Goal: Task Accomplishment & Management: Complete application form

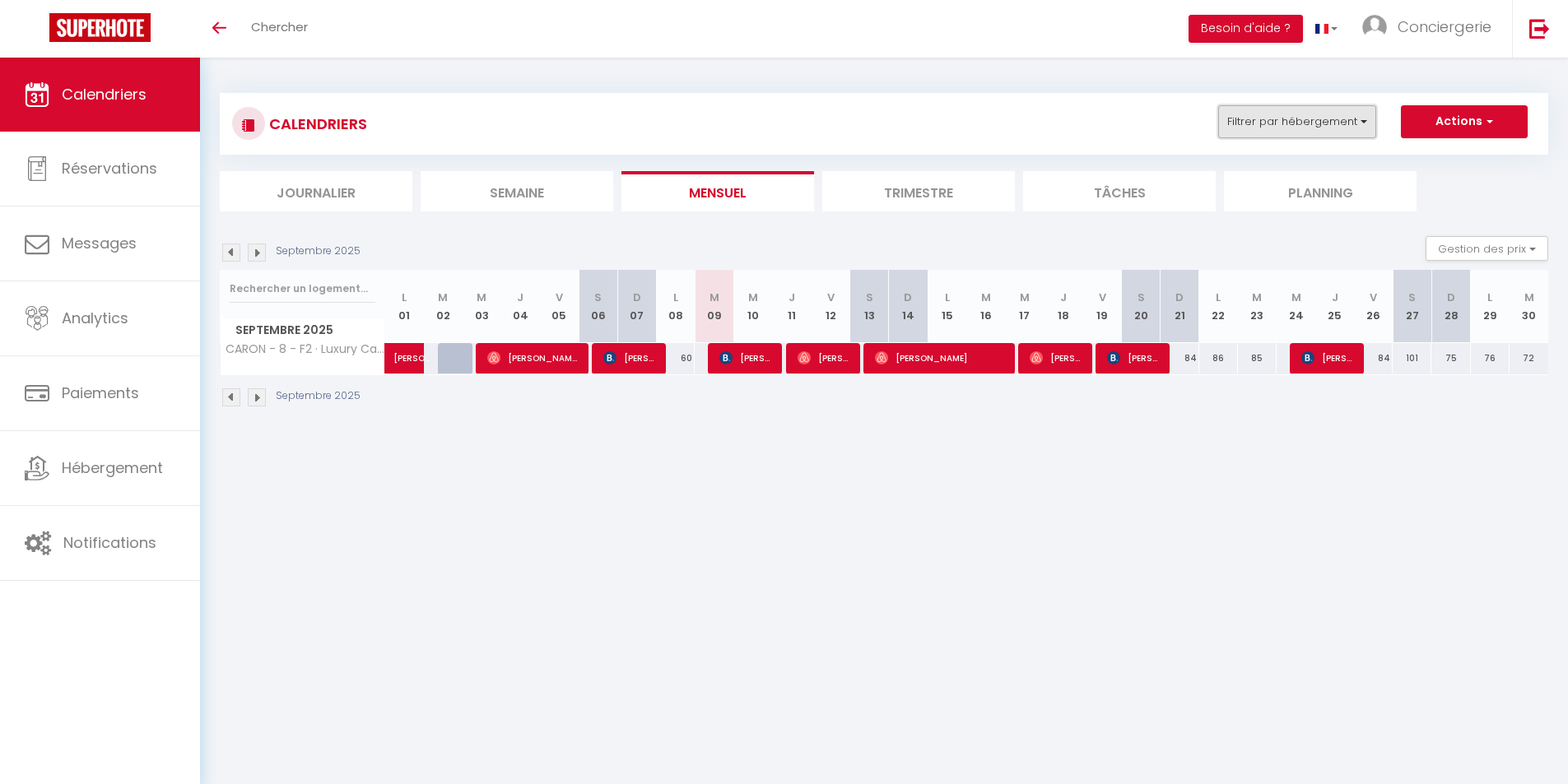
click at [1370, 118] on button "Filtrer par hébergement" at bounding box center [1297, 121] width 158 height 33
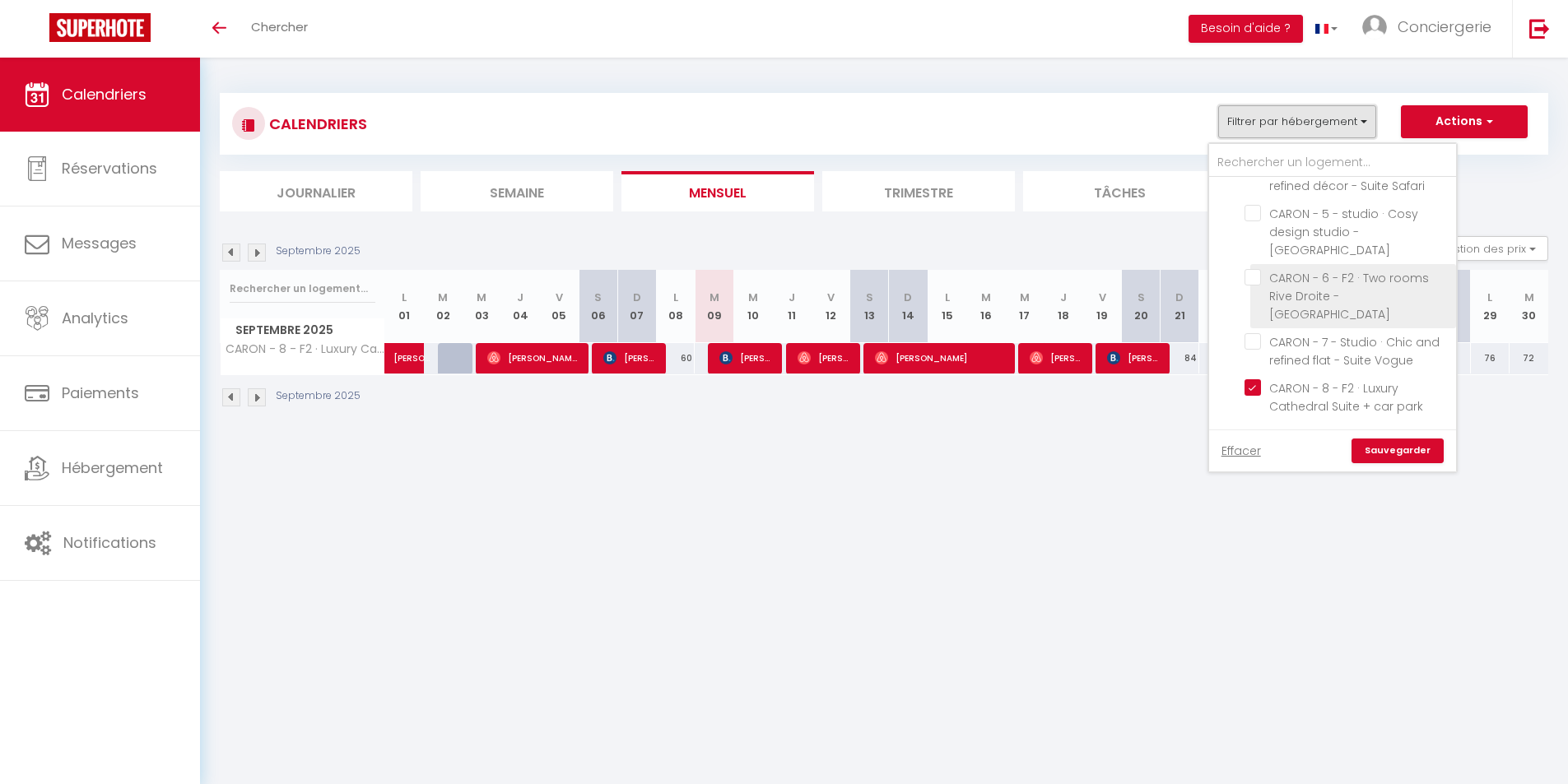
scroll to position [560, 0]
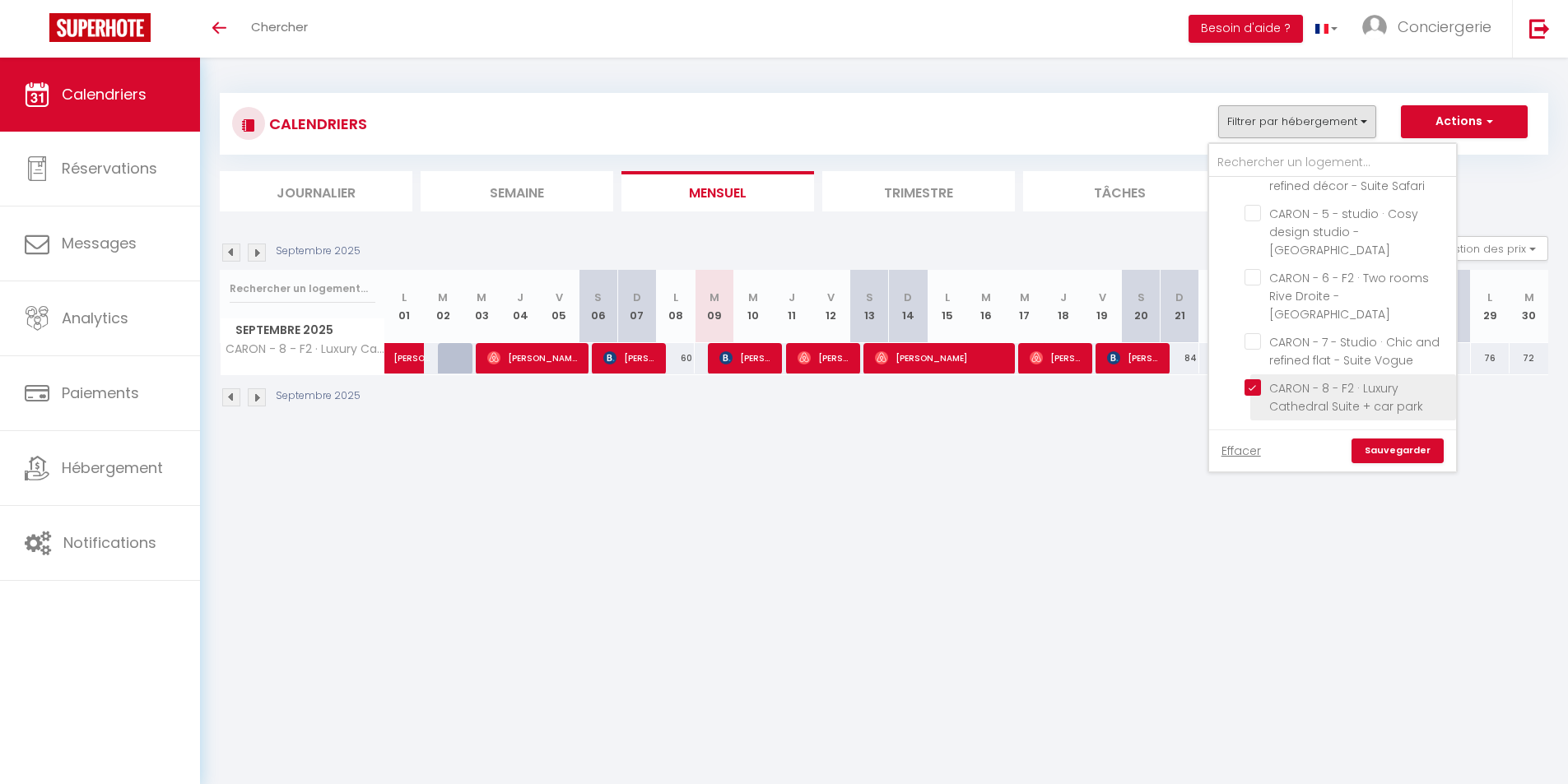
click at [1251, 391] on input "CARON - 8 - F2 · Luxury Cathedral Suite + car park" at bounding box center [1346, 388] width 206 height 16
checkbox input "false"
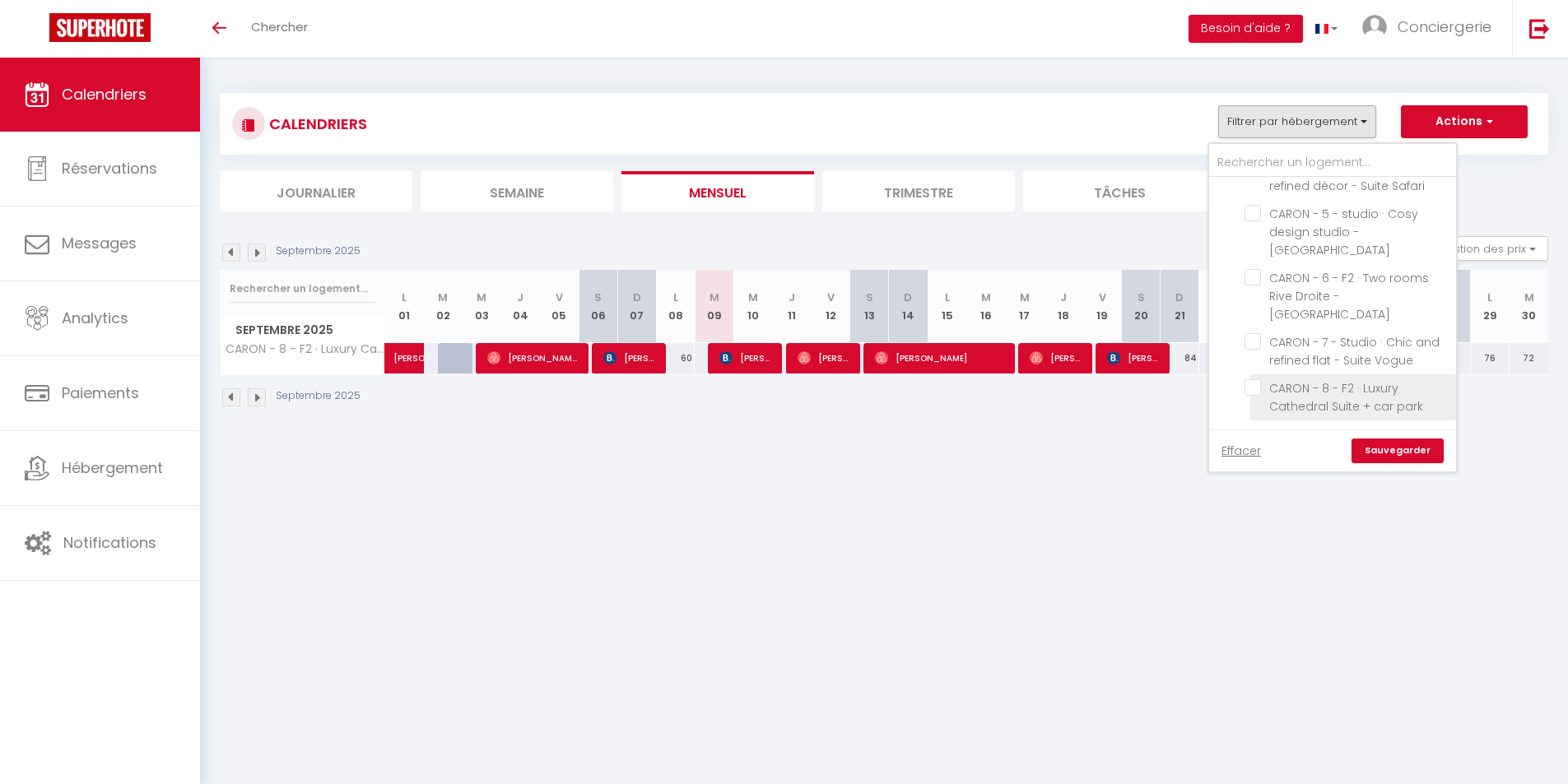
checkbox input "false"
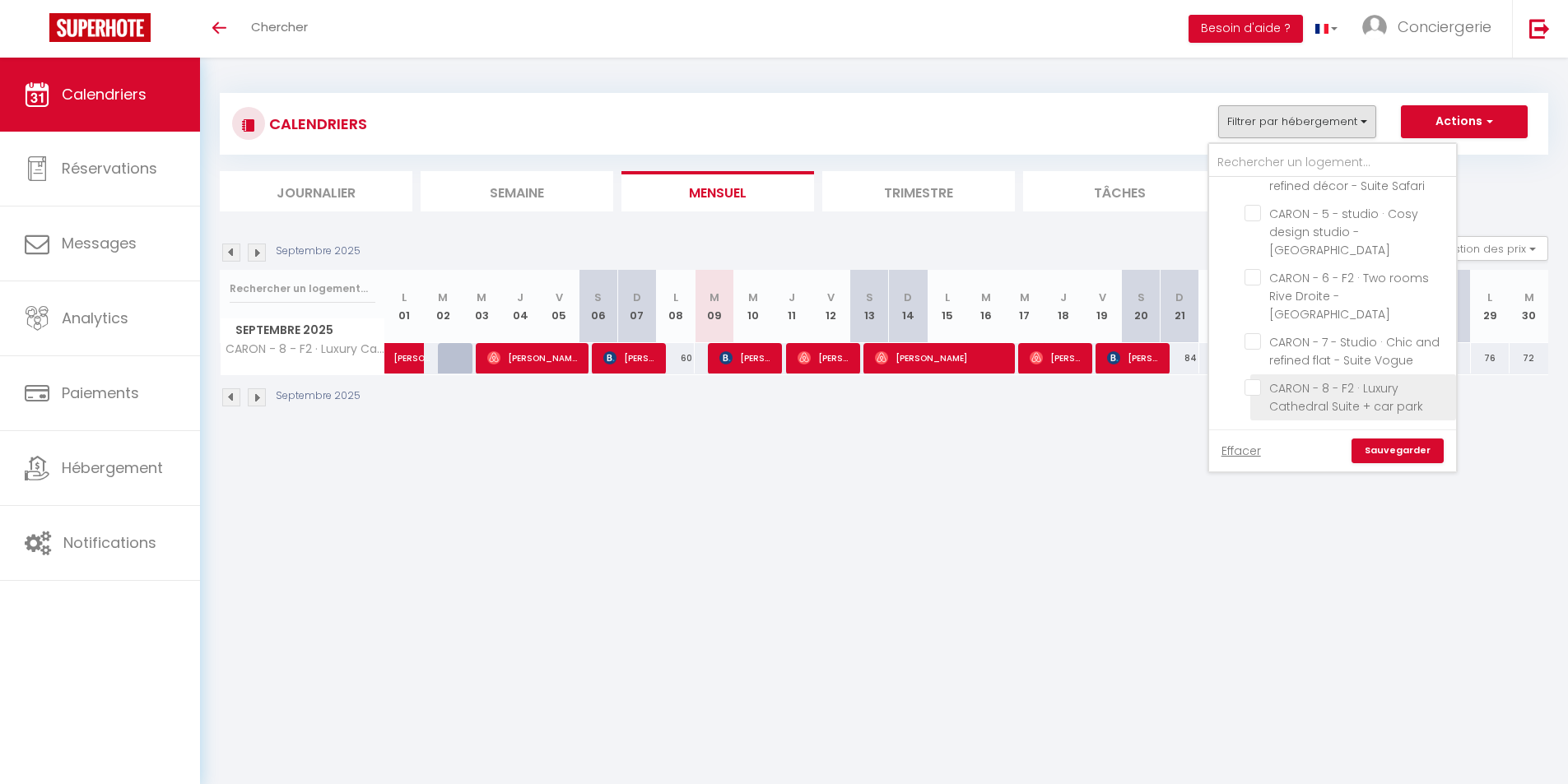
checkbox input "false"
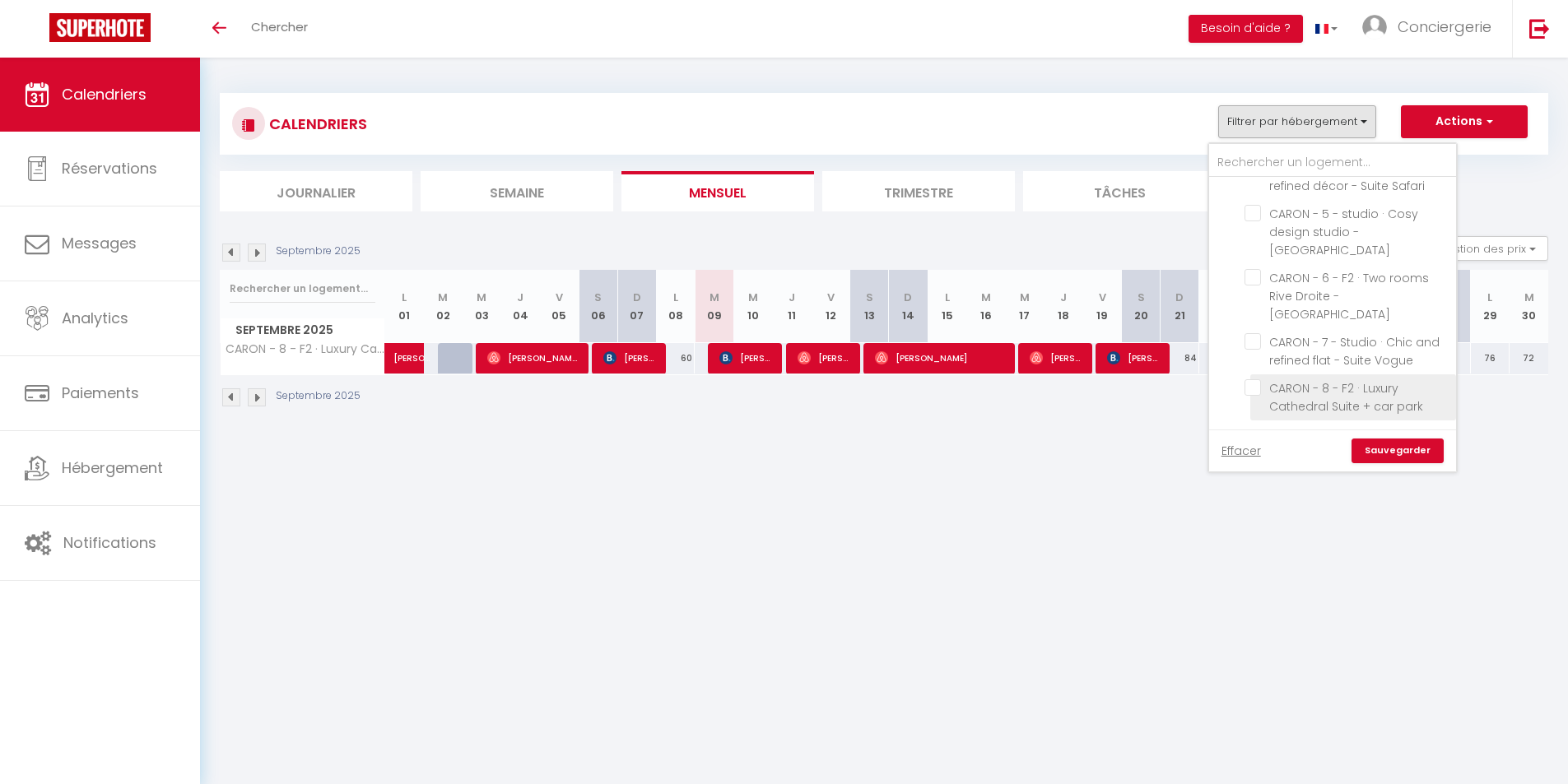
checkbox input "false"
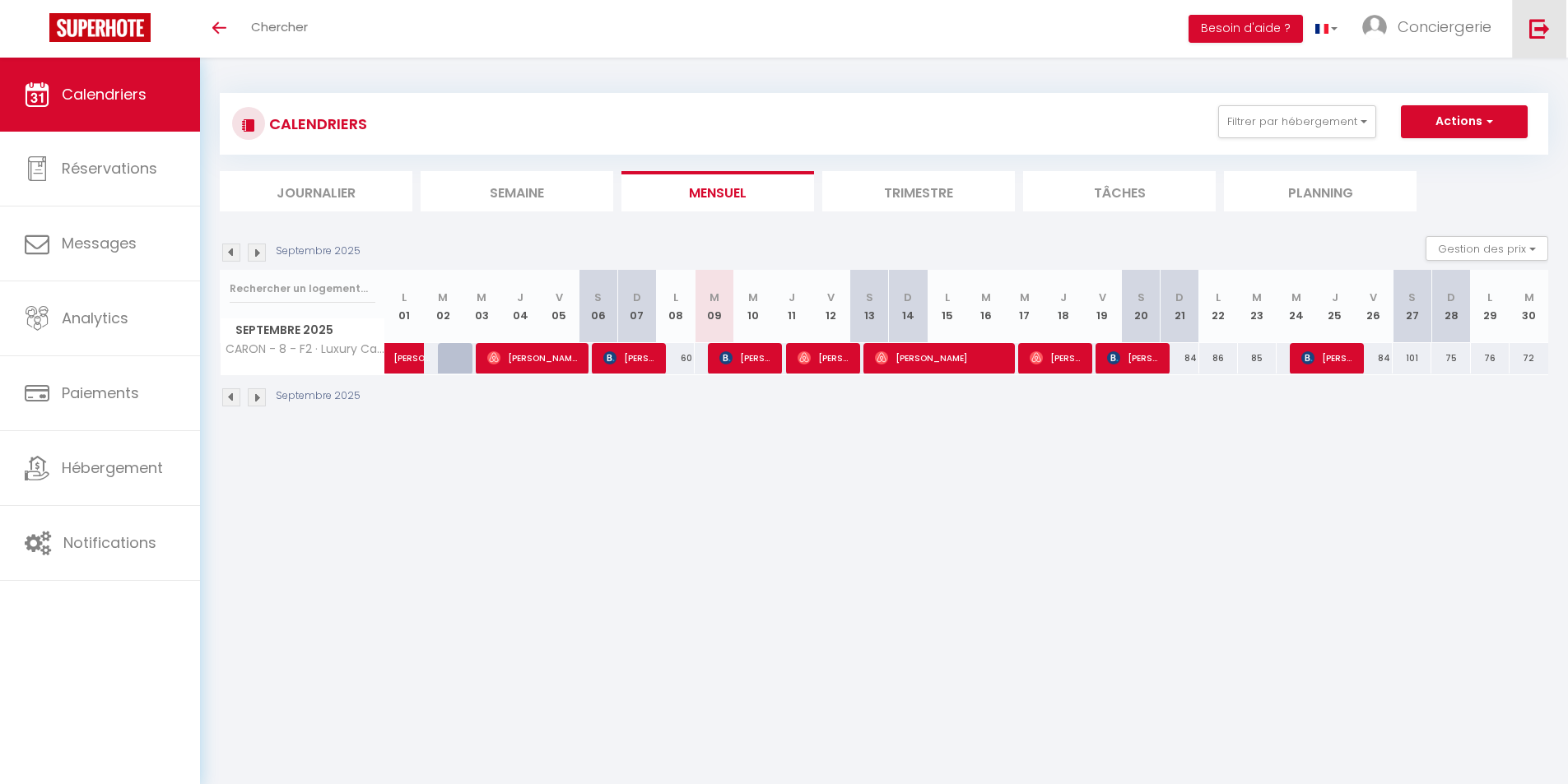
click at [1561, 30] on link at bounding box center [1538, 29] width 55 height 57
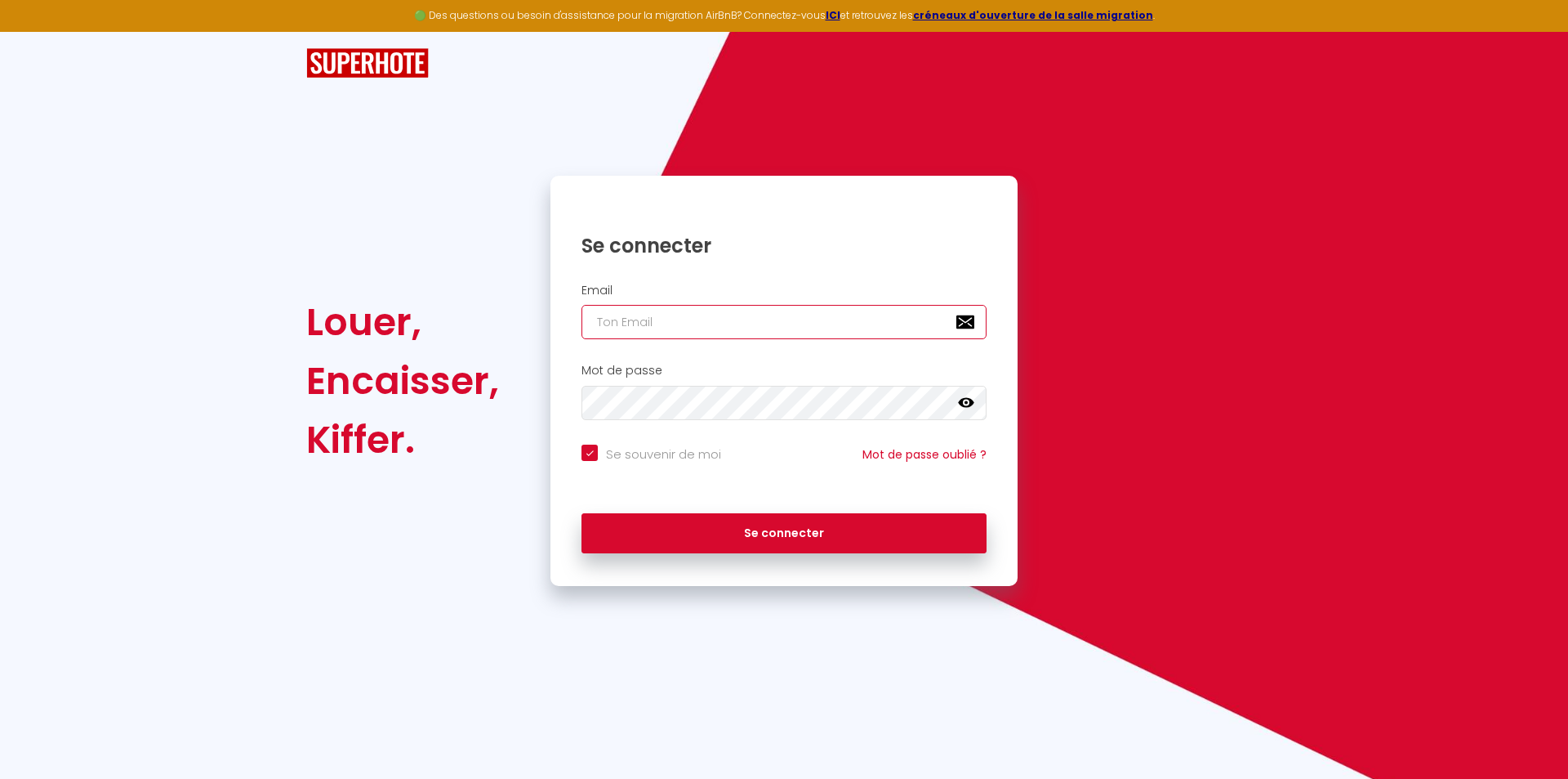
type input "[EMAIL_ADDRESS][DOMAIN_NAME]"
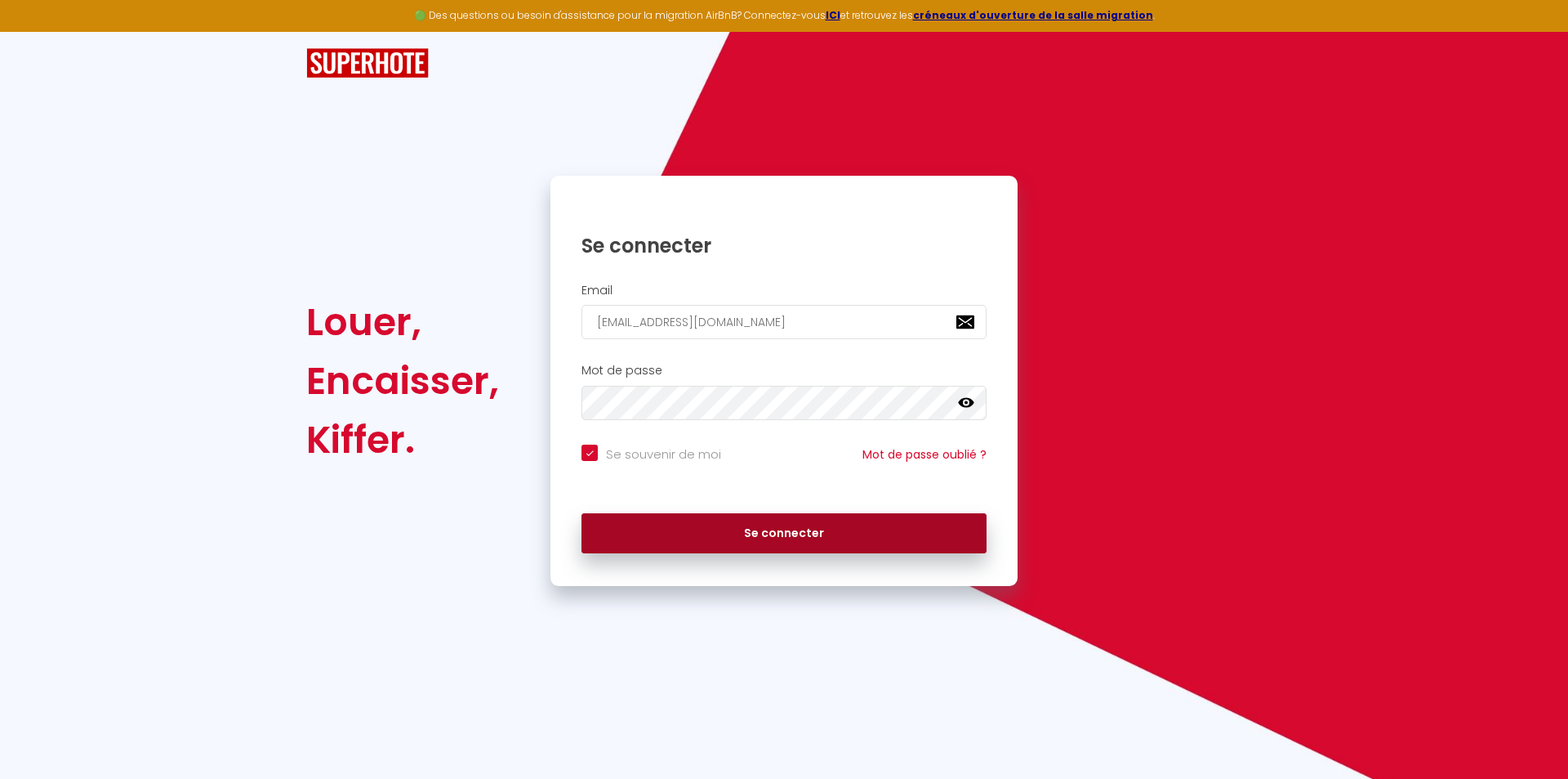
click at [740, 533] on button "Se connecter" at bounding box center [784, 534] width 405 height 41
checkbox input "true"
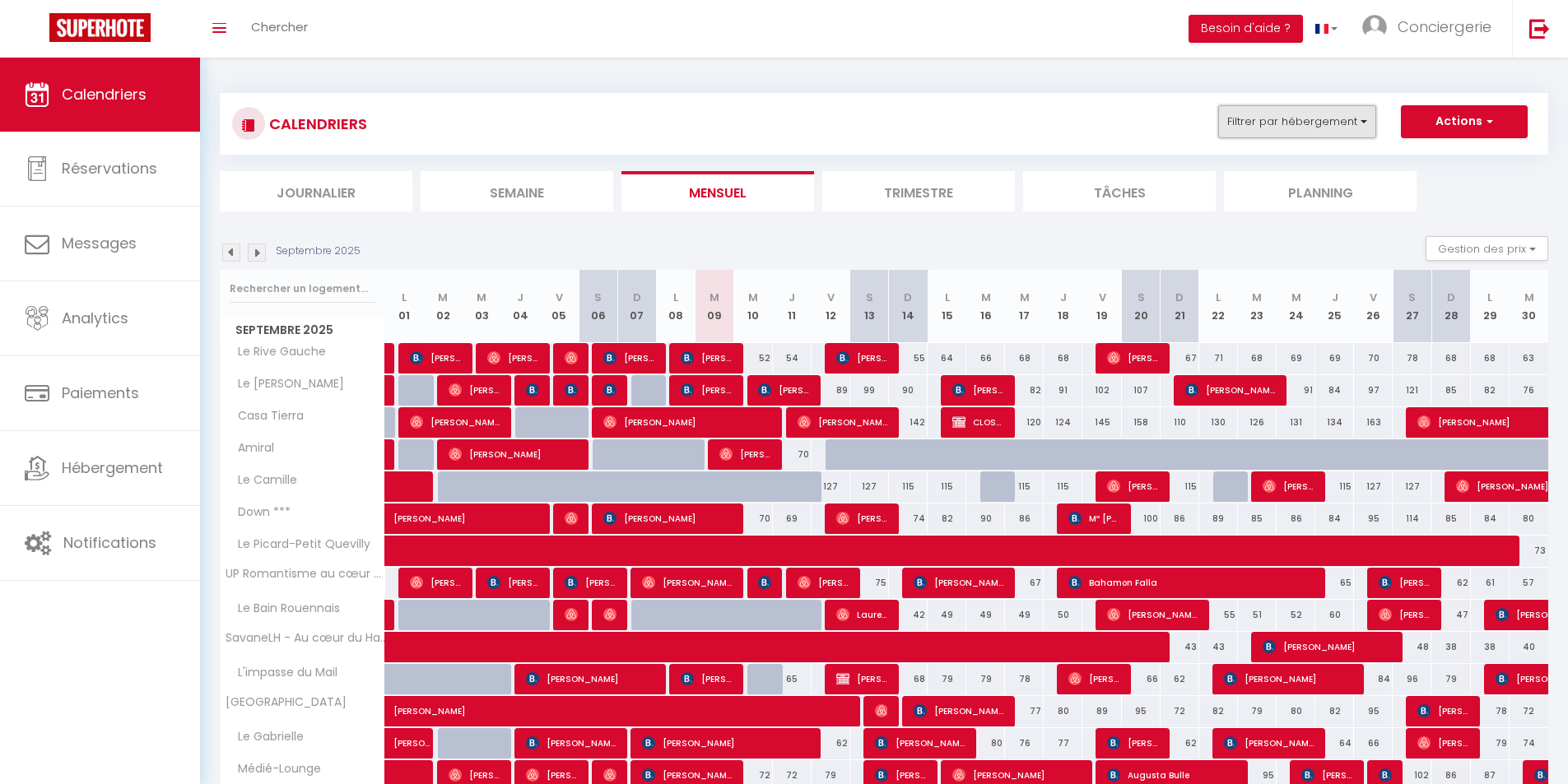
click at [1353, 126] on button "Filtrer par hébergement" at bounding box center [1297, 121] width 158 height 33
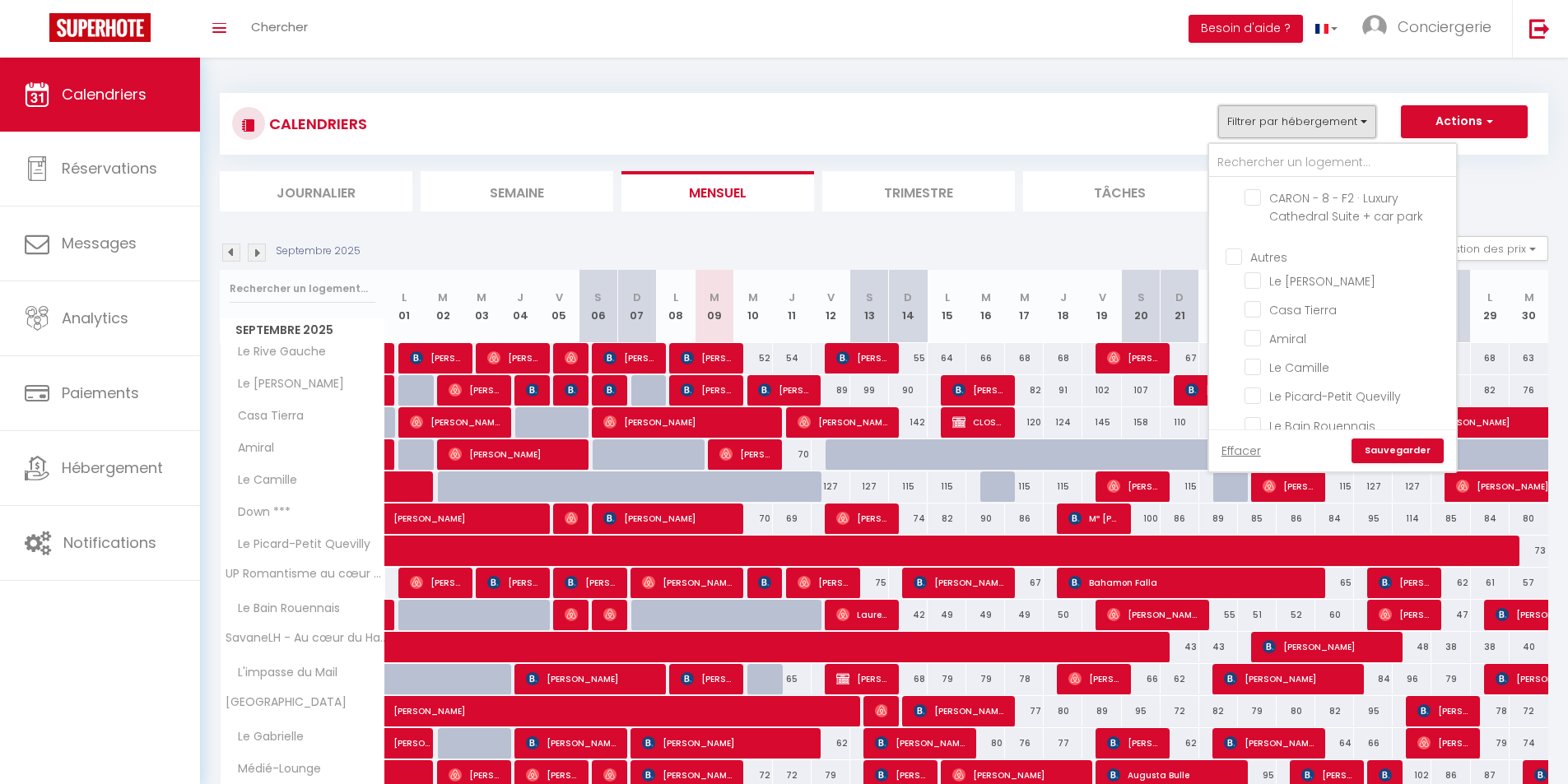
scroll to position [740, 0]
click at [1255, 396] on input "Le Picard-Petit Quevilly" at bounding box center [1346, 388] width 206 height 16
checkbox input "true"
checkbox input "false"
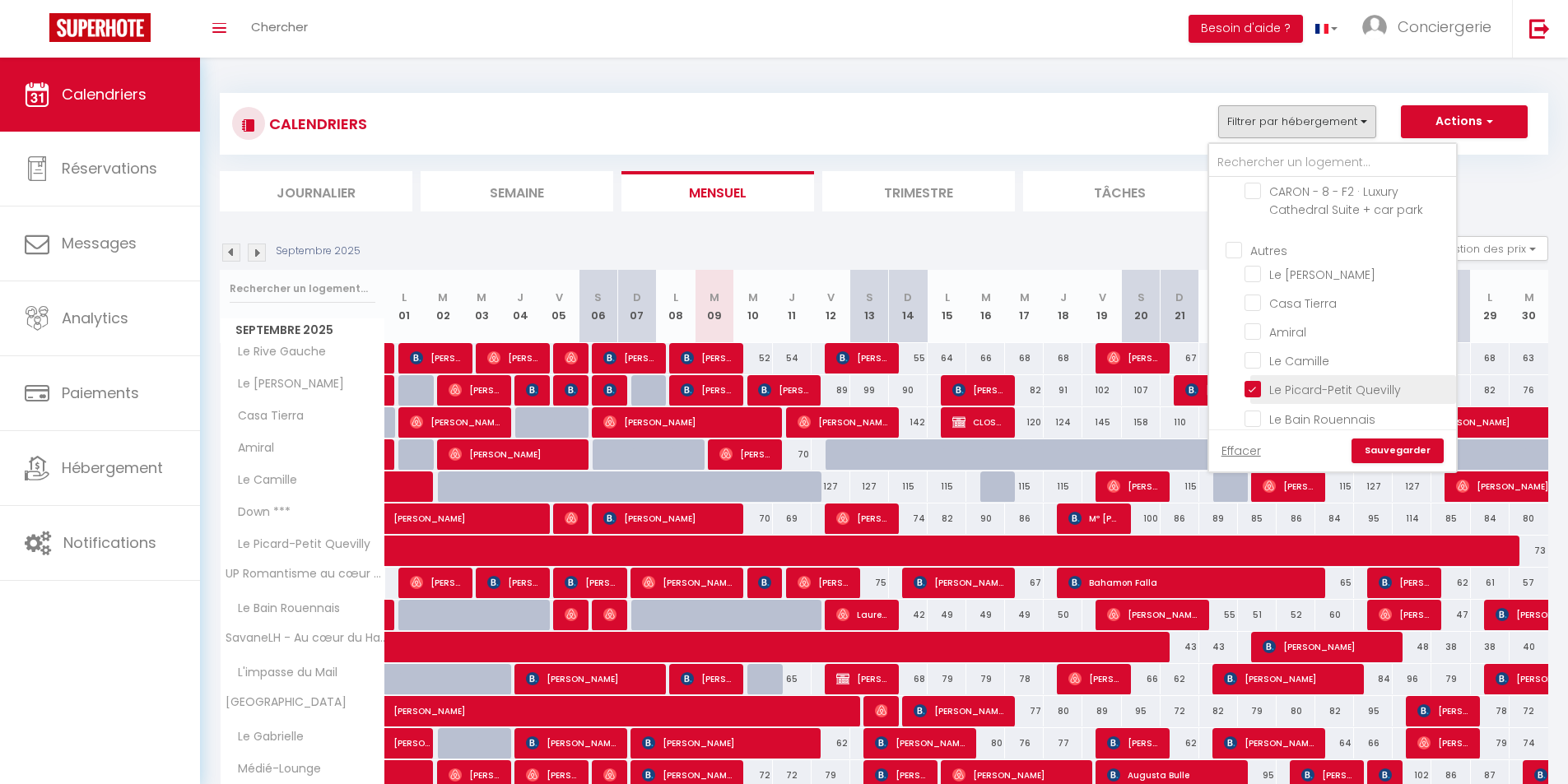
checkbox input "false"
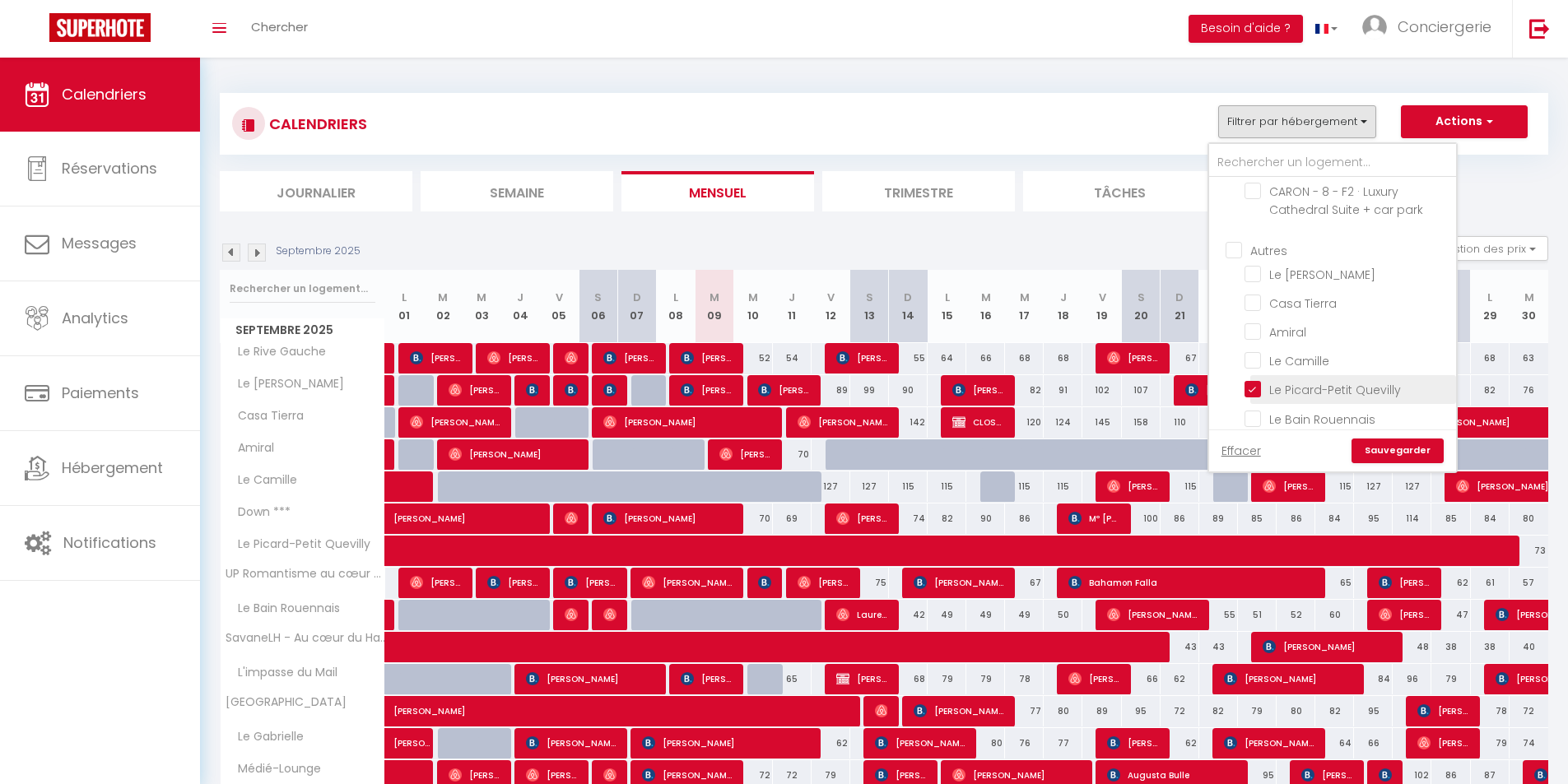
checkbox input "false"
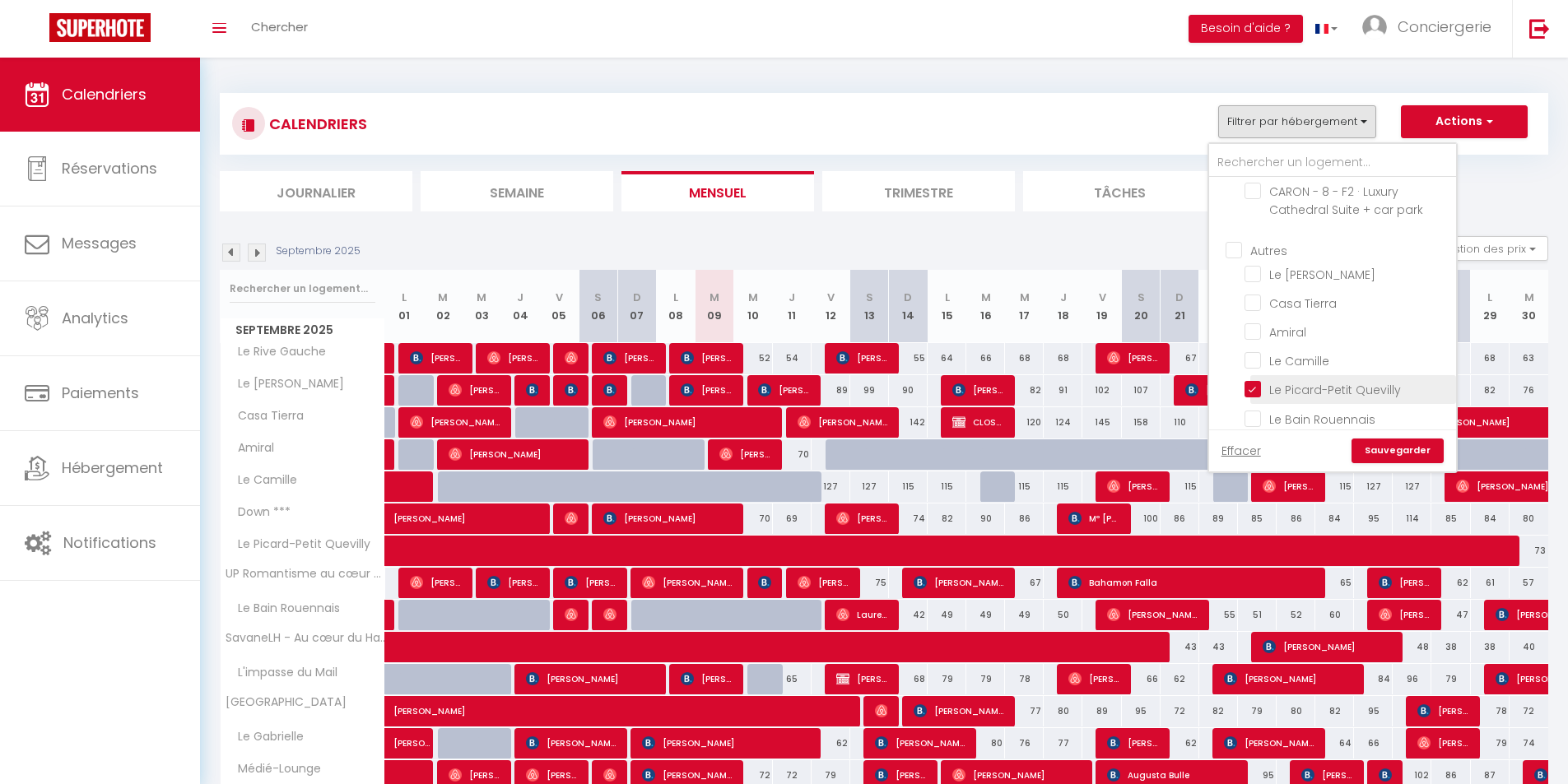
checkbox input "false"
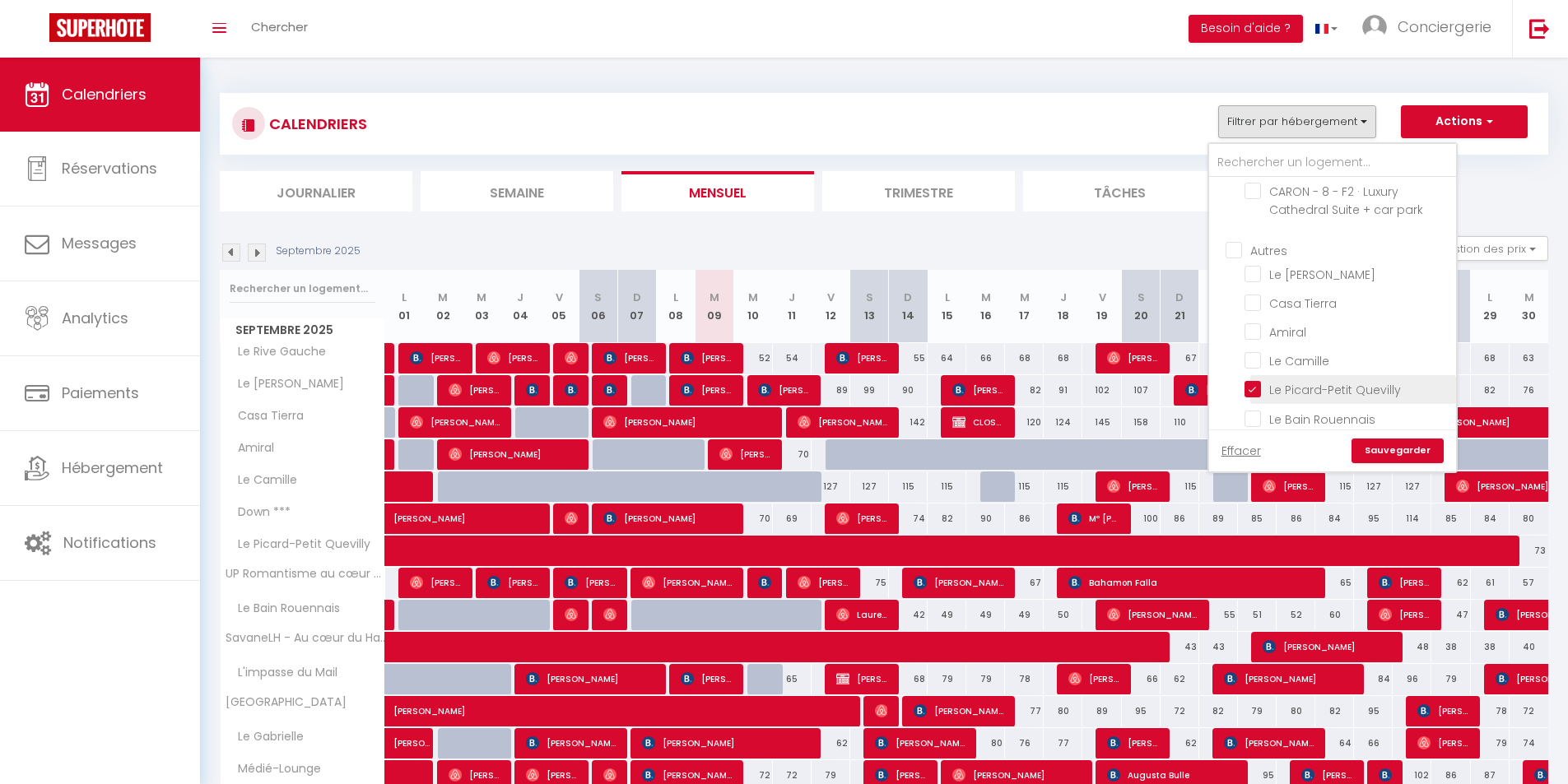
checkbox input "false"
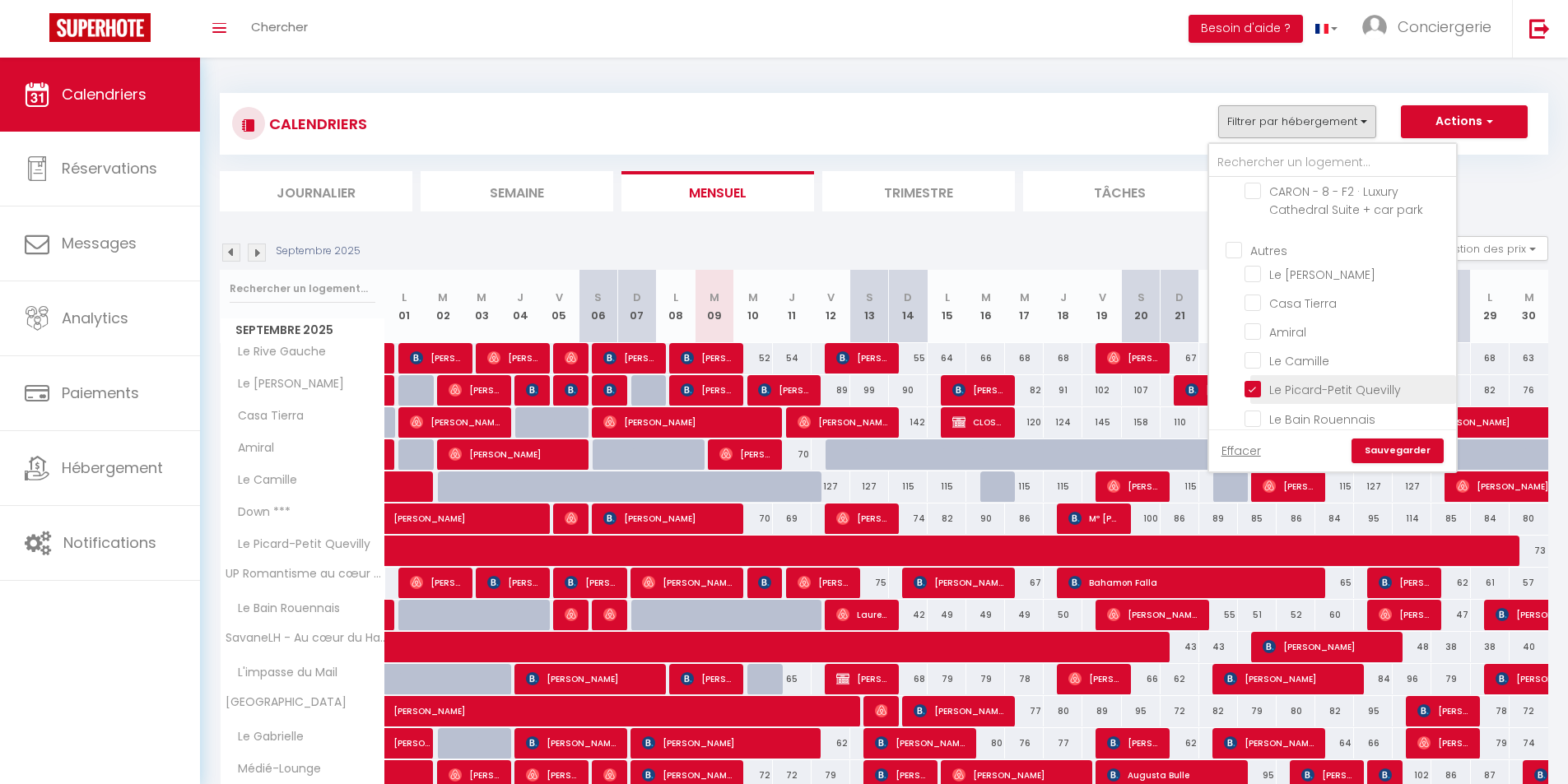
checkbox input "false"
click at [1397, 449] on link "Sauvegarder" at bounding box center [1397, 451] width 92 height 25
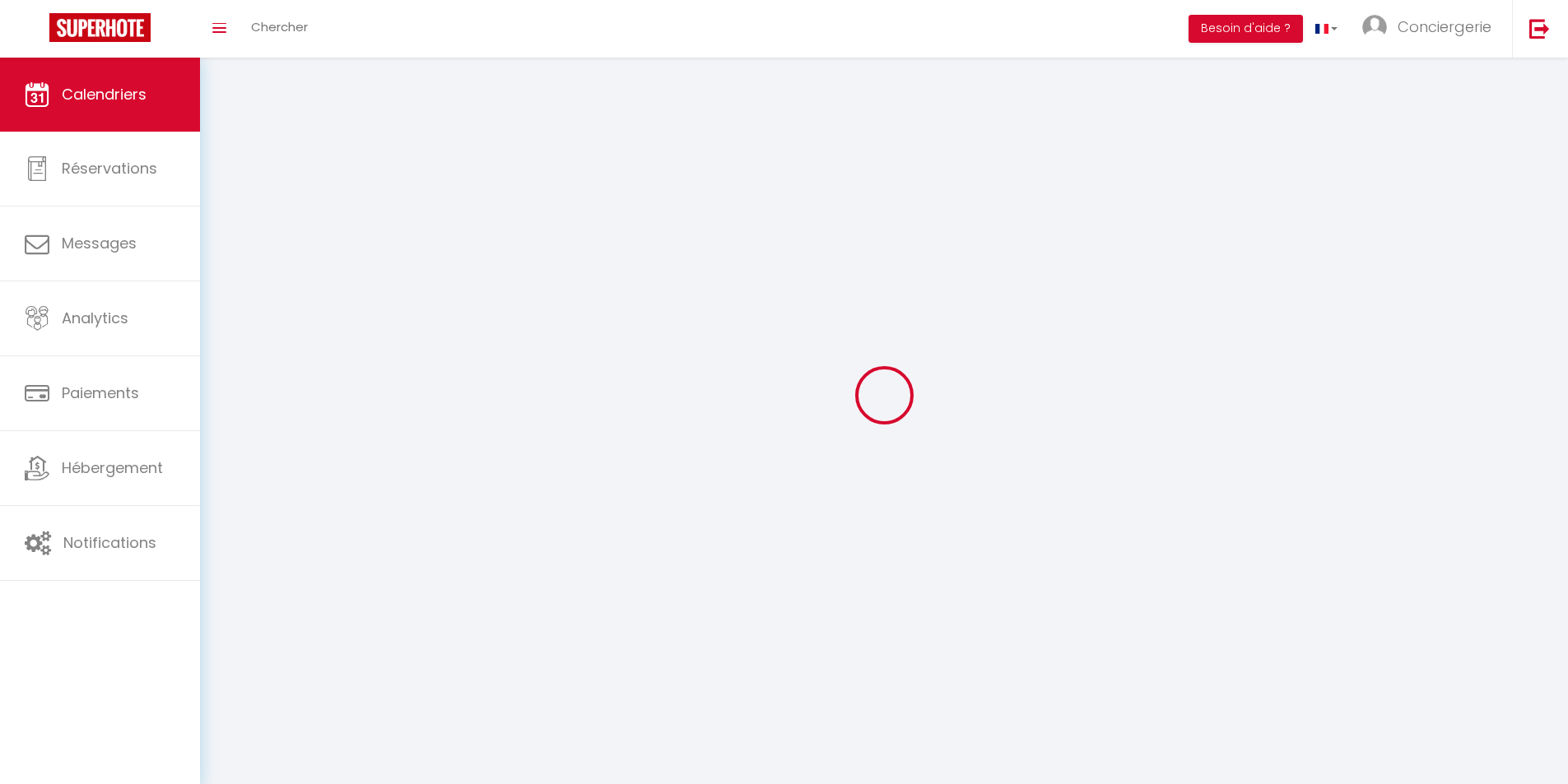
select select
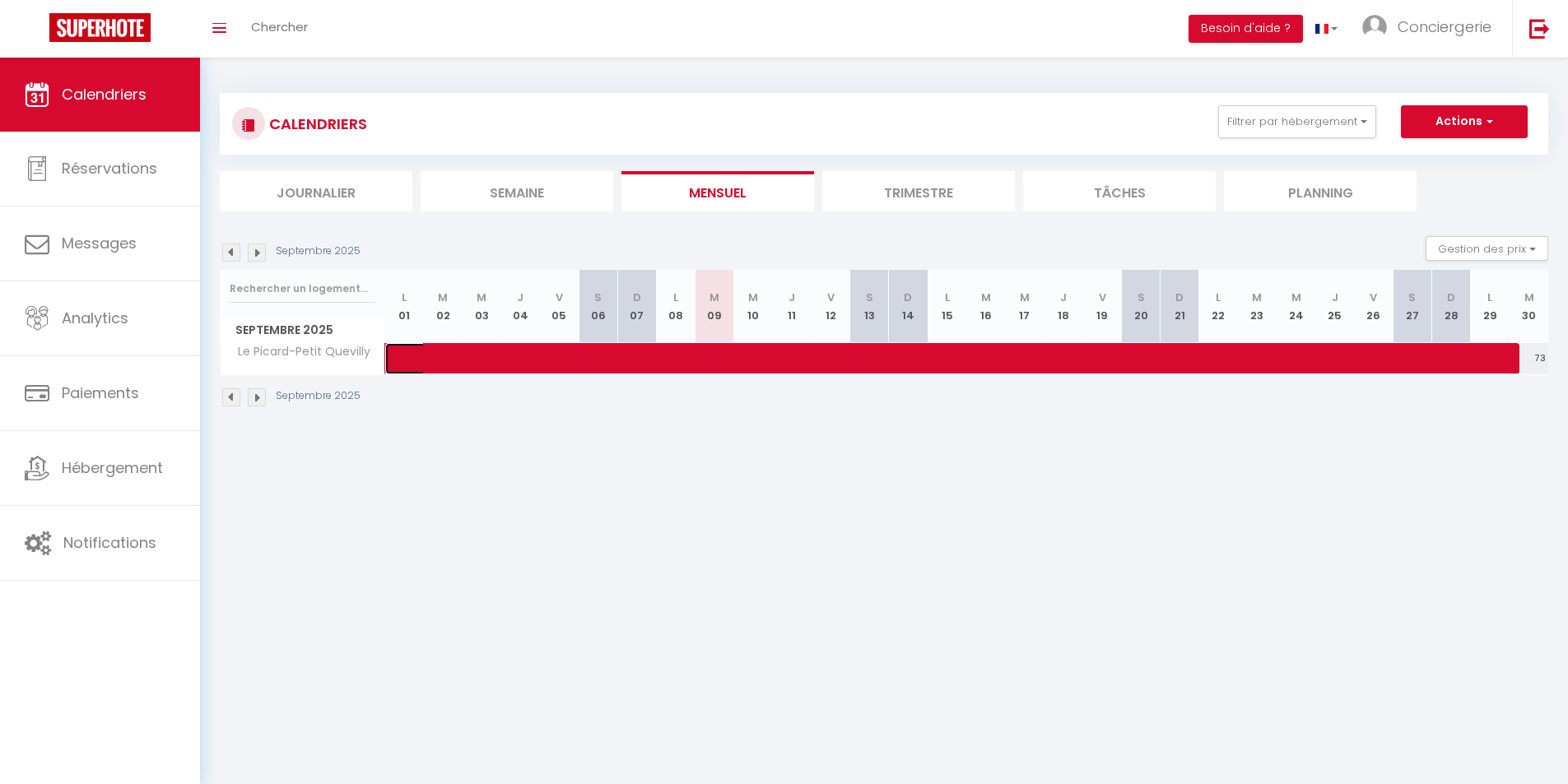
click at [1105, 371] on span at bounding box center [959, 358] width 1098 height 31
select select "KO"
select select "0"
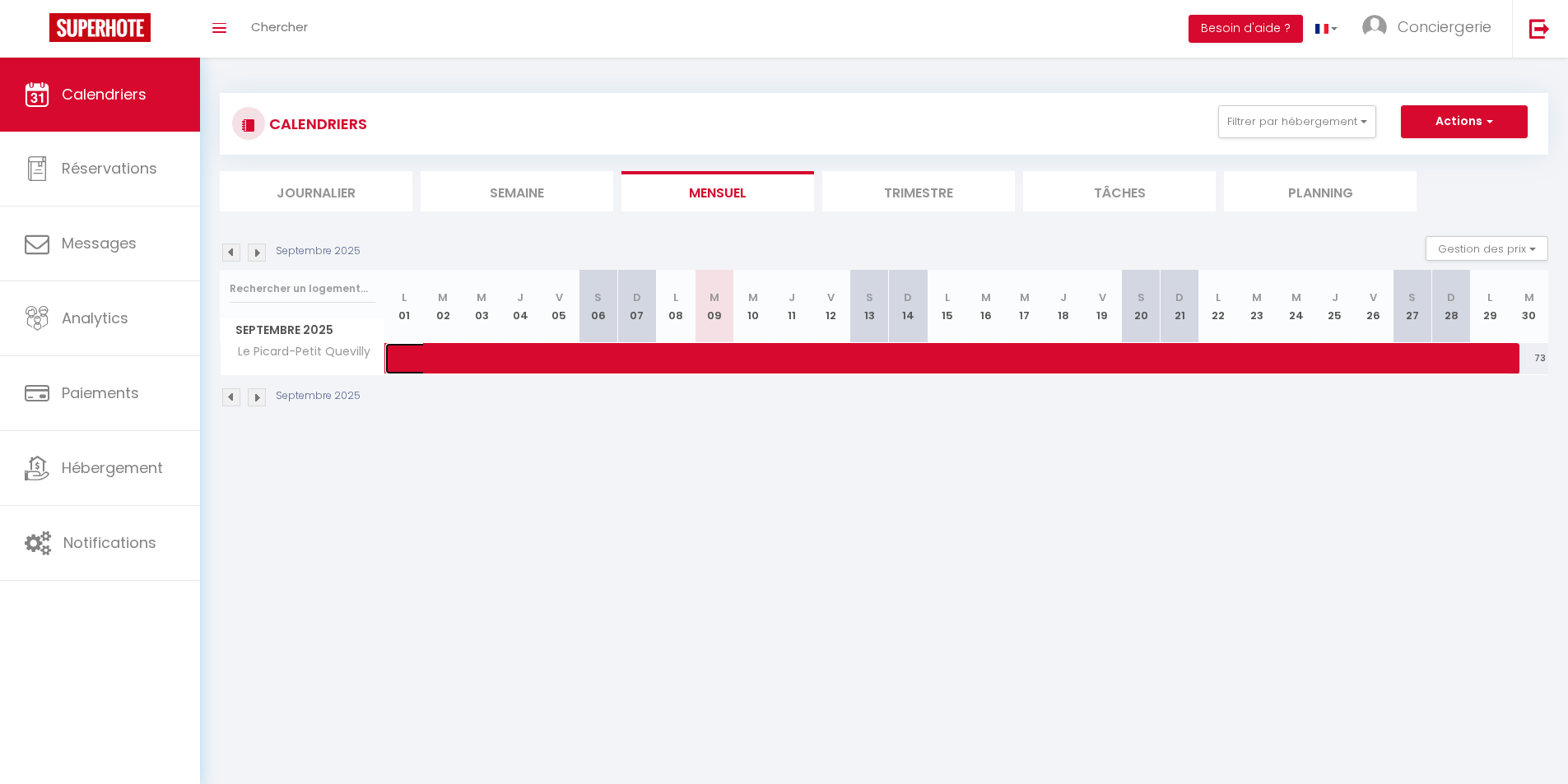
select select "1"
select select
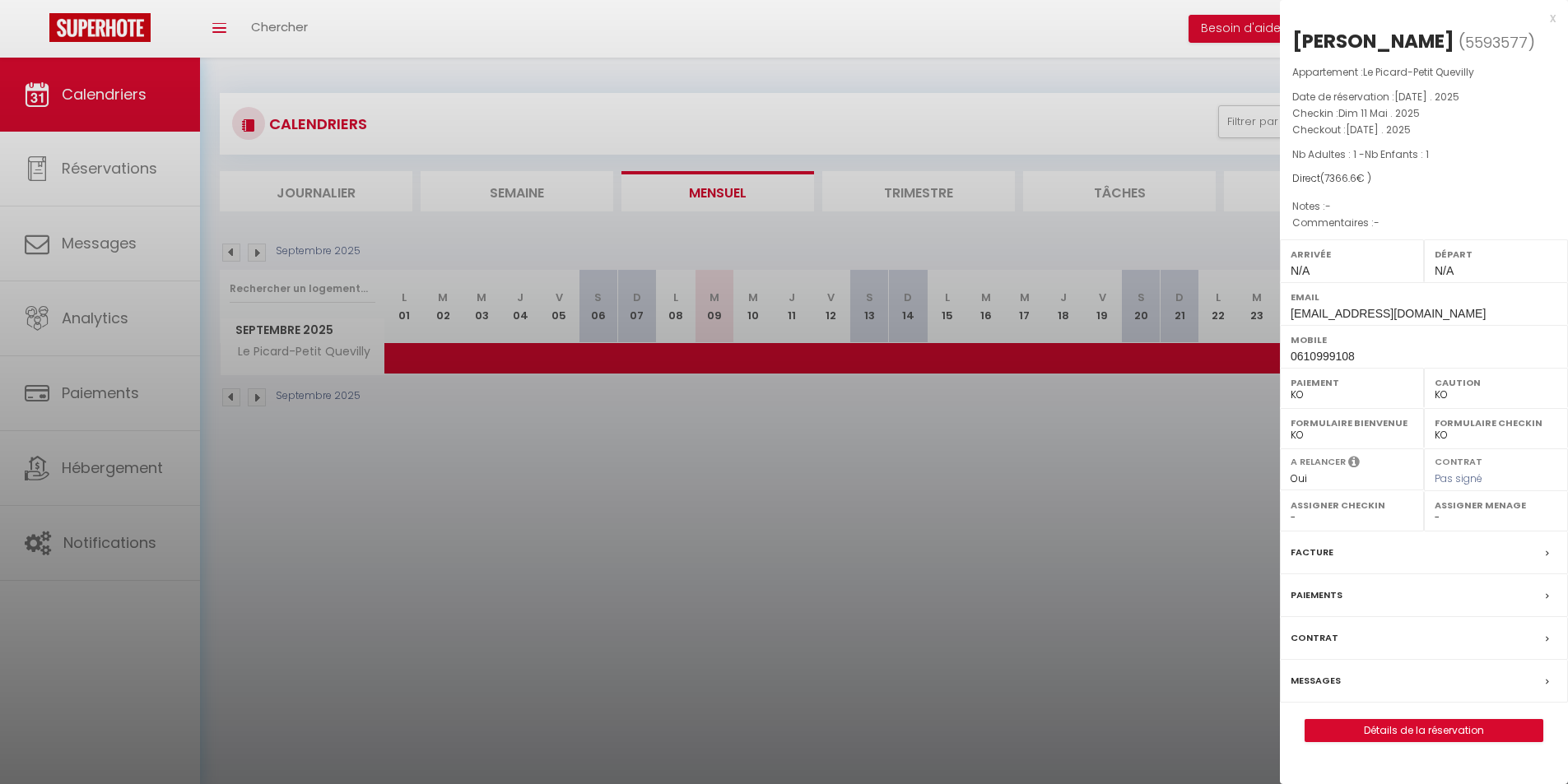
click at [1331, 604] on label "Paiements" at bounding box center [1317, 595] width 52 height 17
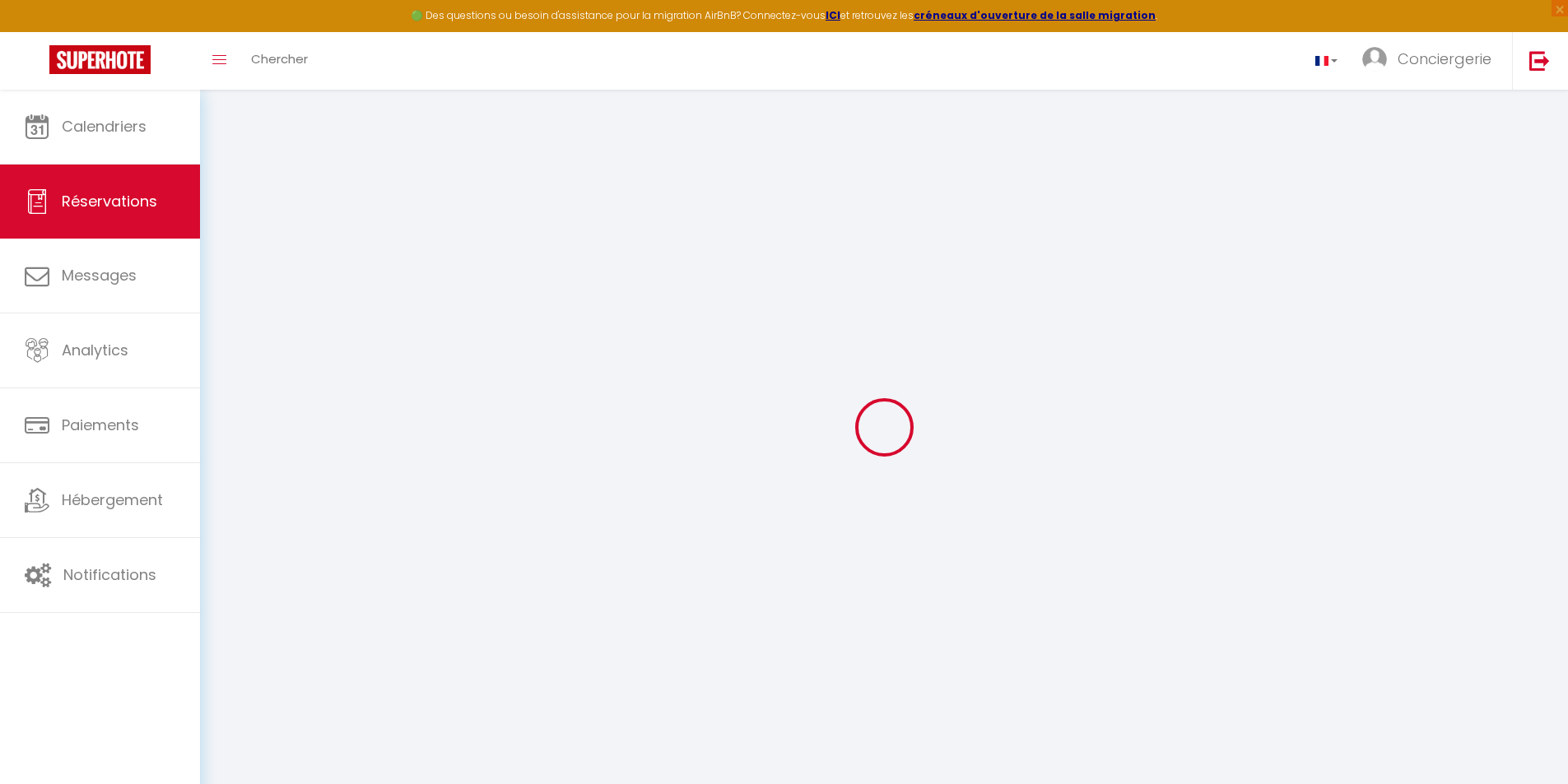
type input "Guilluame"
type input "LEFEBVRE"
type input "[EMAIL_ADDRESS][DOMAIN_NAME]"
type input "0610999108"
type input "76360"
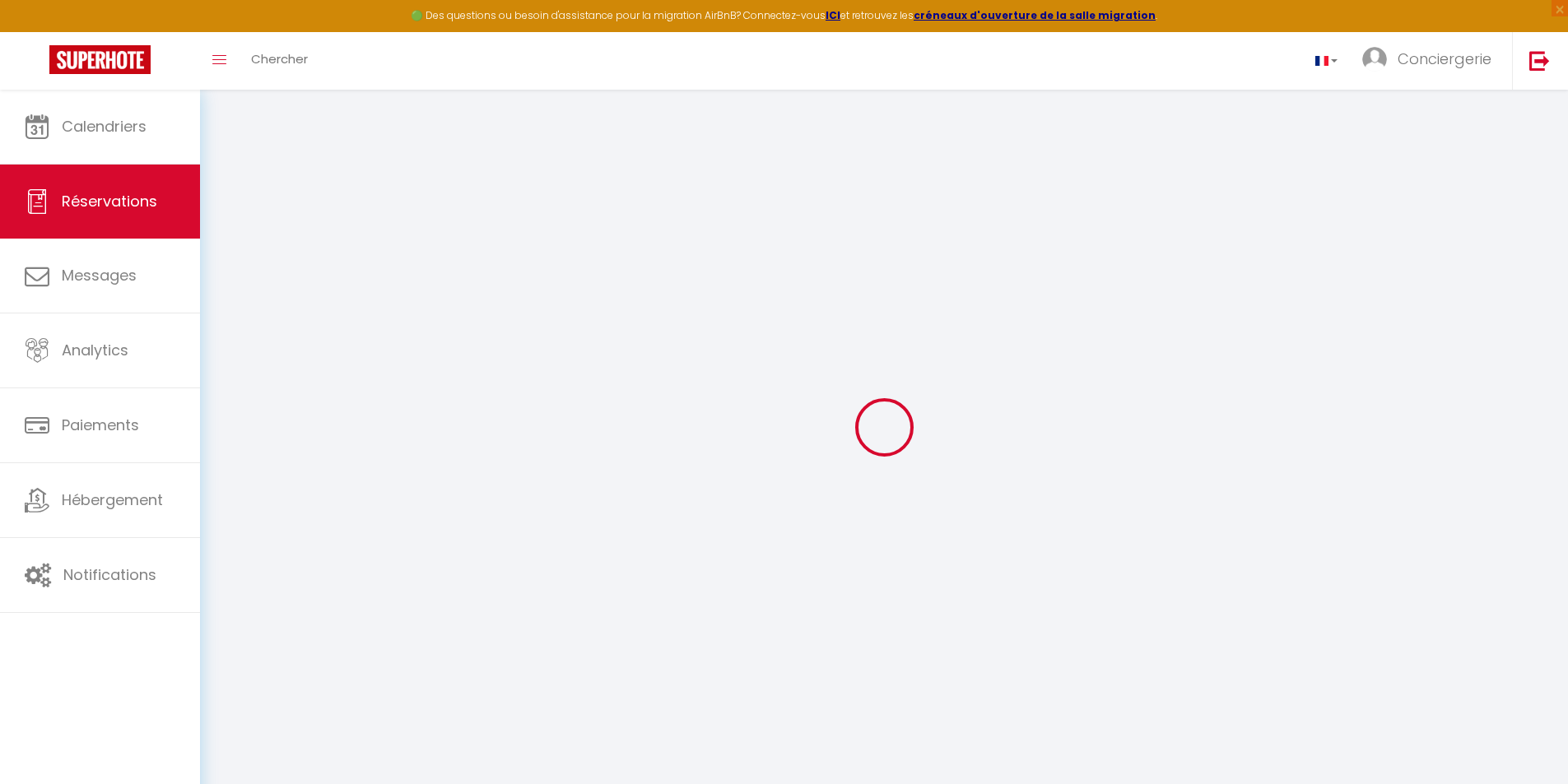
type input "[STREET_ADDRESS]"
type input "BAREBTIB"
select select "FR"
select select "17937"
select select "2"
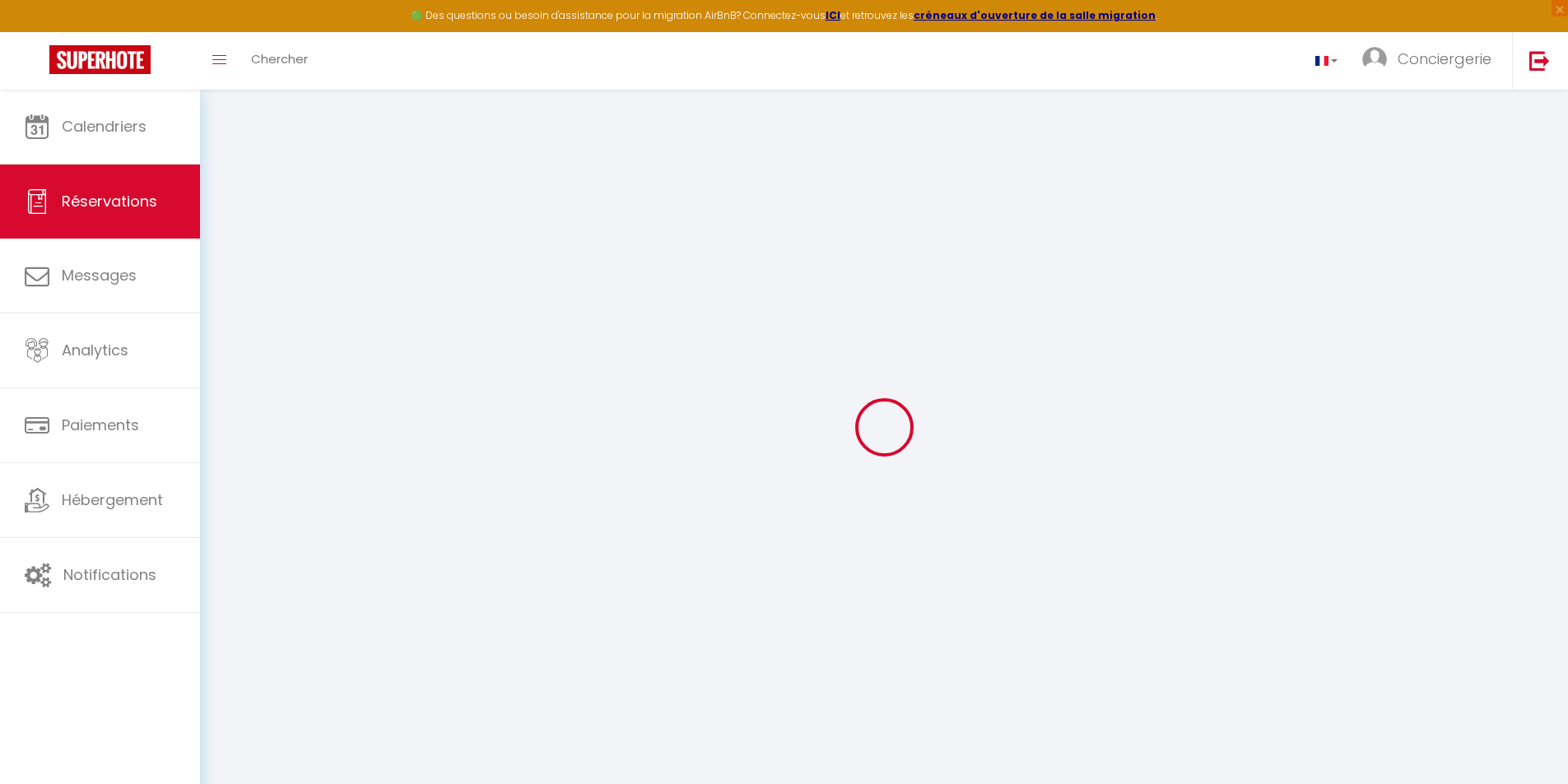
type input "[DATE]"
select select
type input "[DATE]"
select select
type input "1"
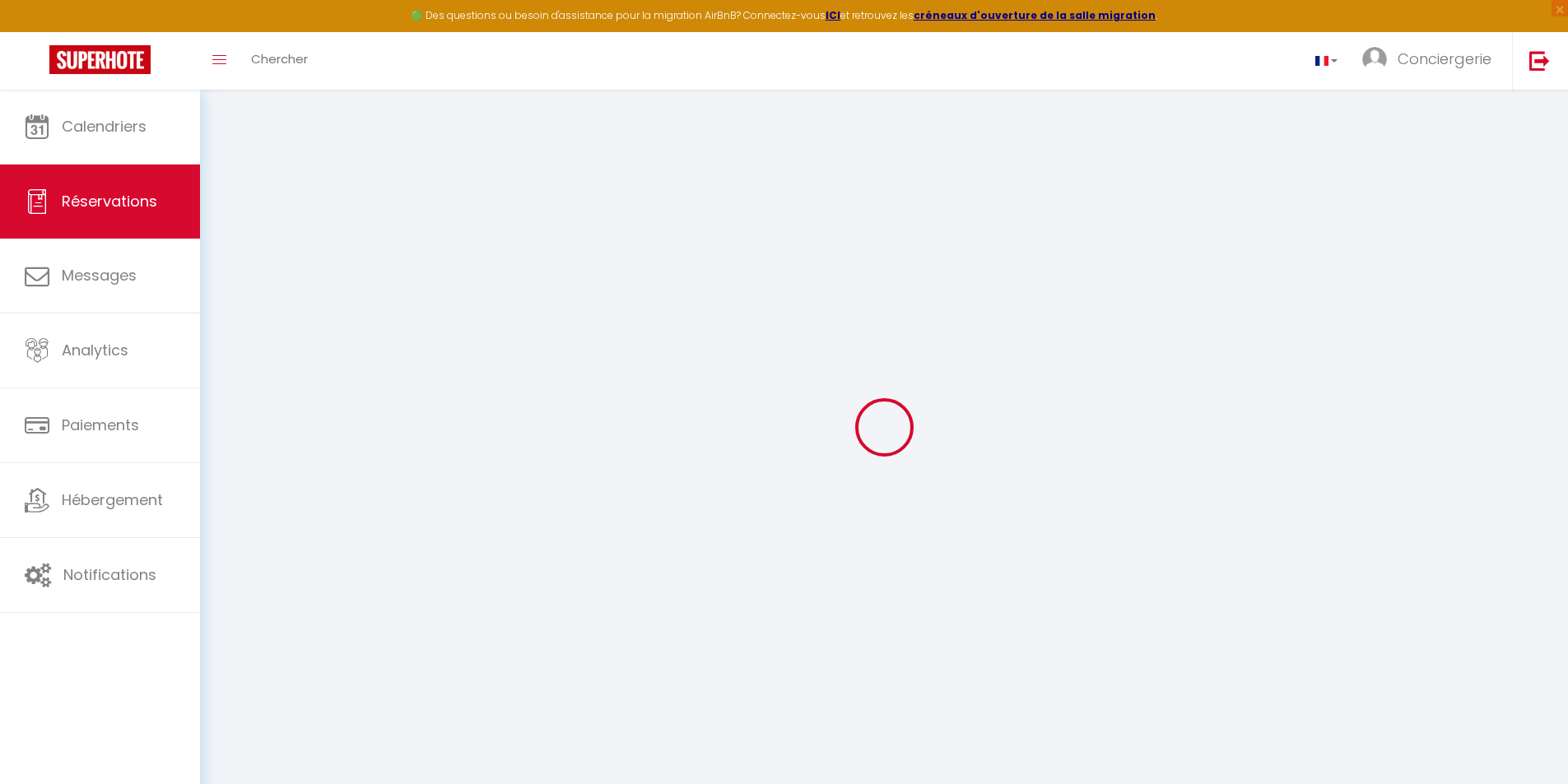
type input "1"
select select "10"
select select
type input "7150"
checkbox input "false"
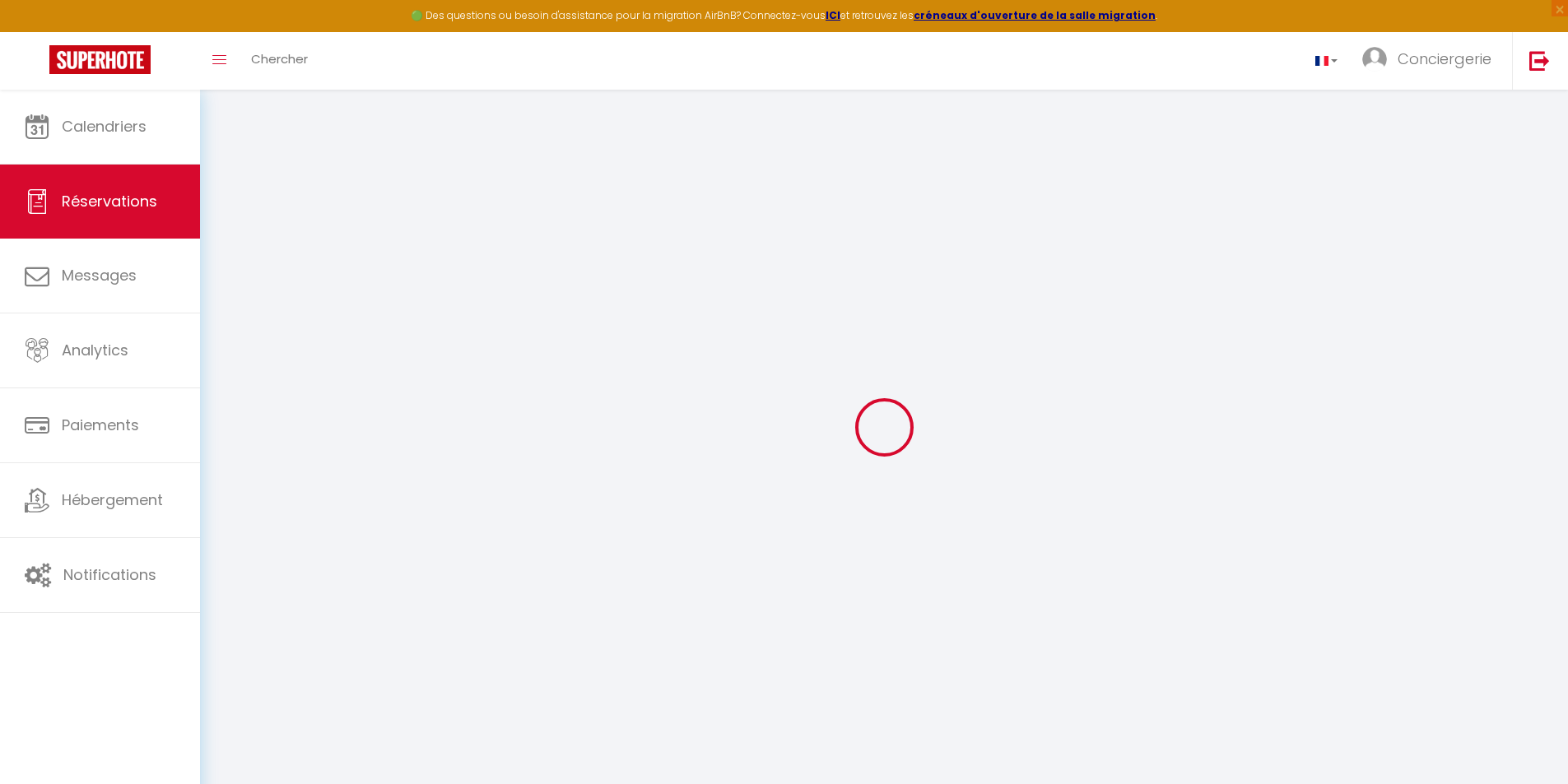
type input "45"
type input "0"
select select
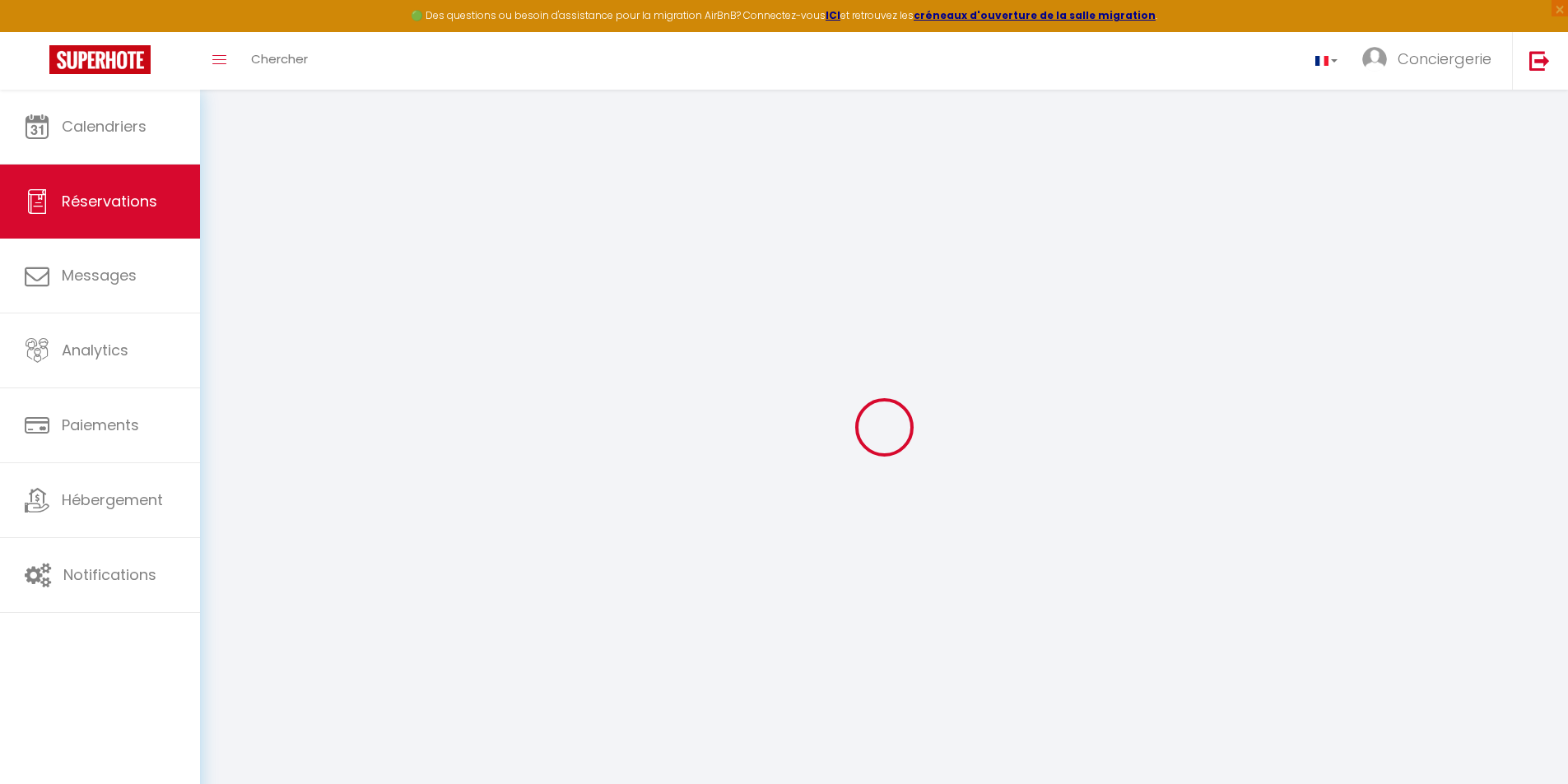
select select "14"
checkbox input "false"
select select
checkbox input "false"
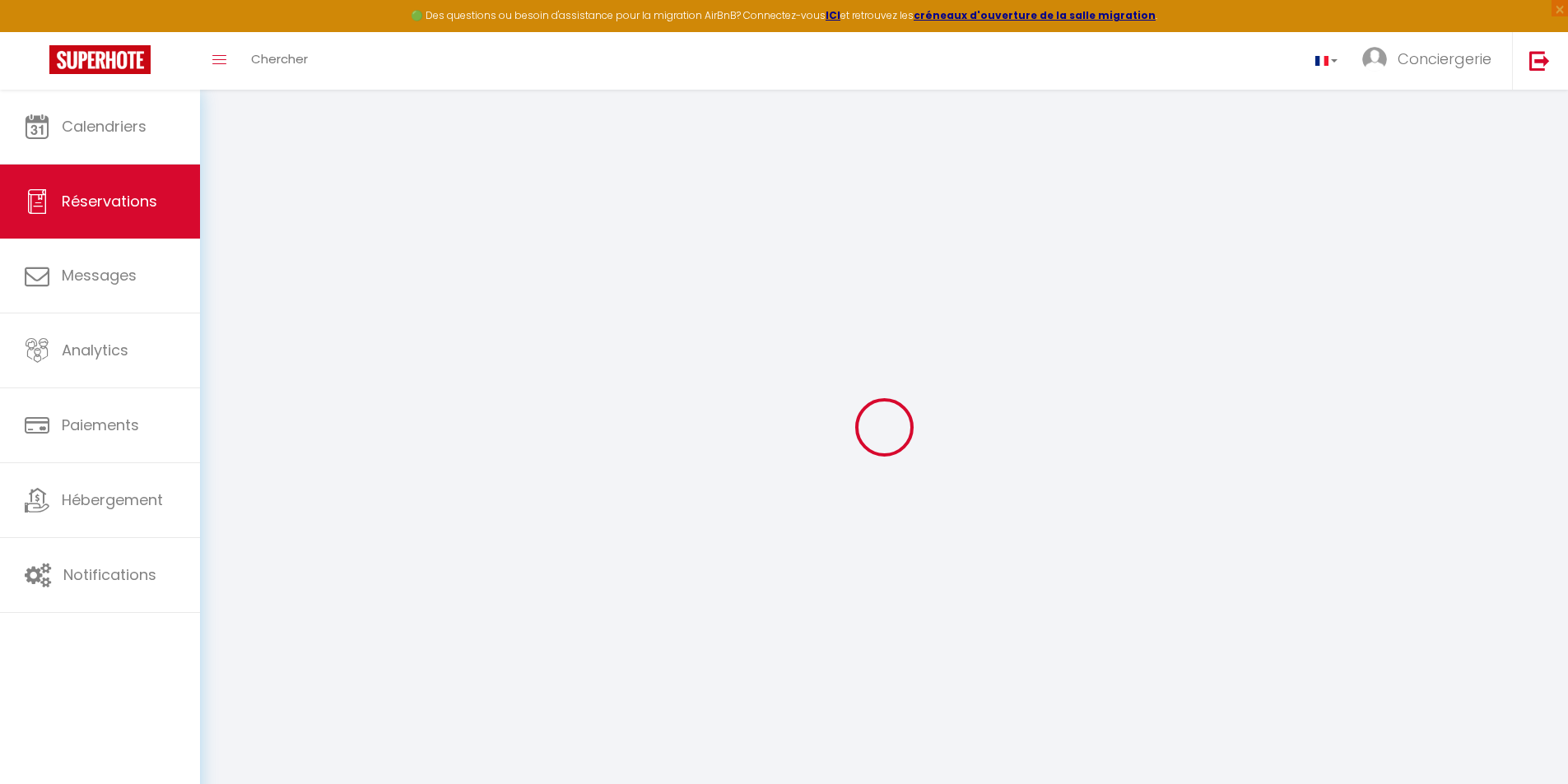
select select
checkbox input "false"
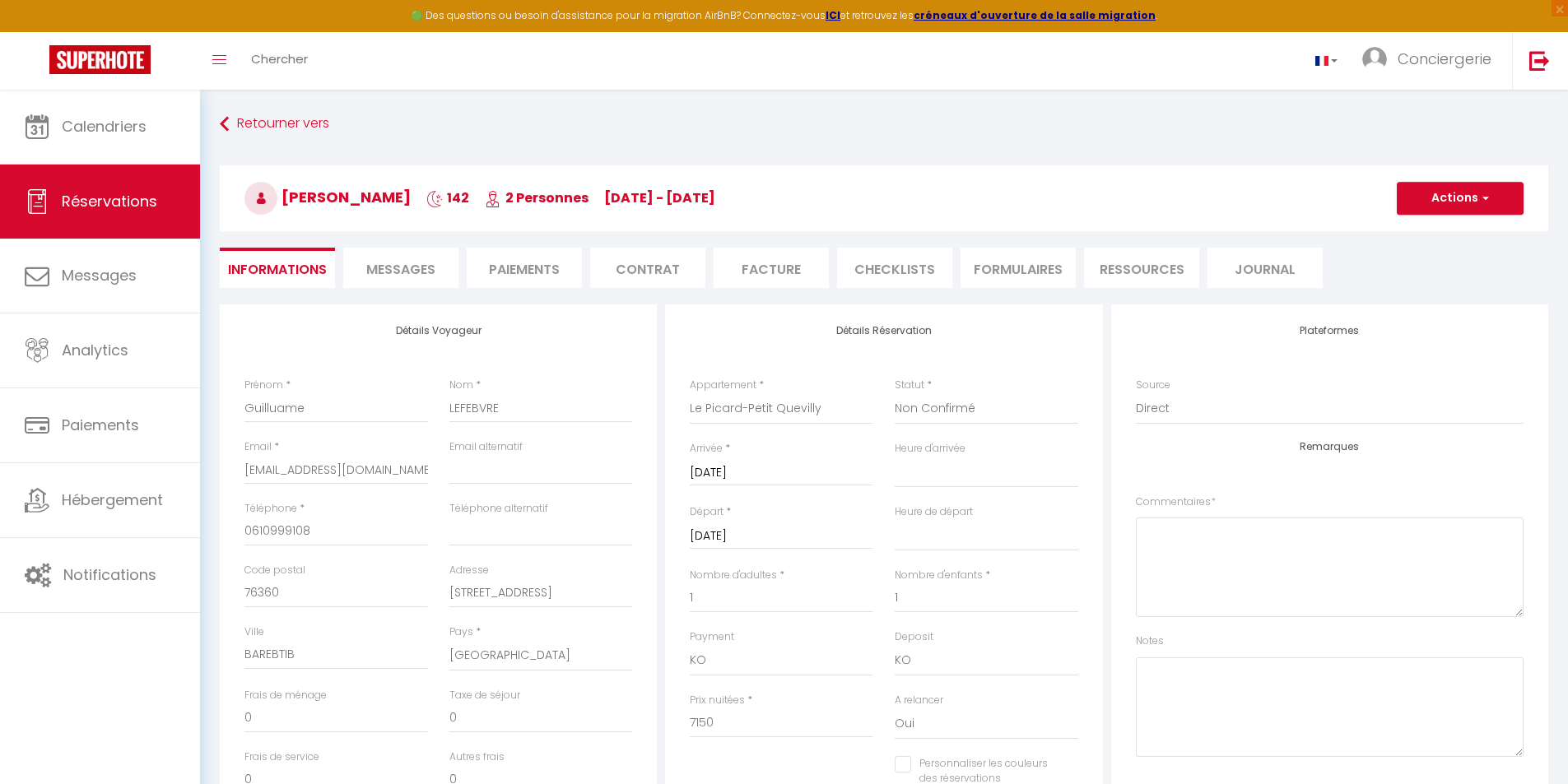
select select
checkbox input "false"
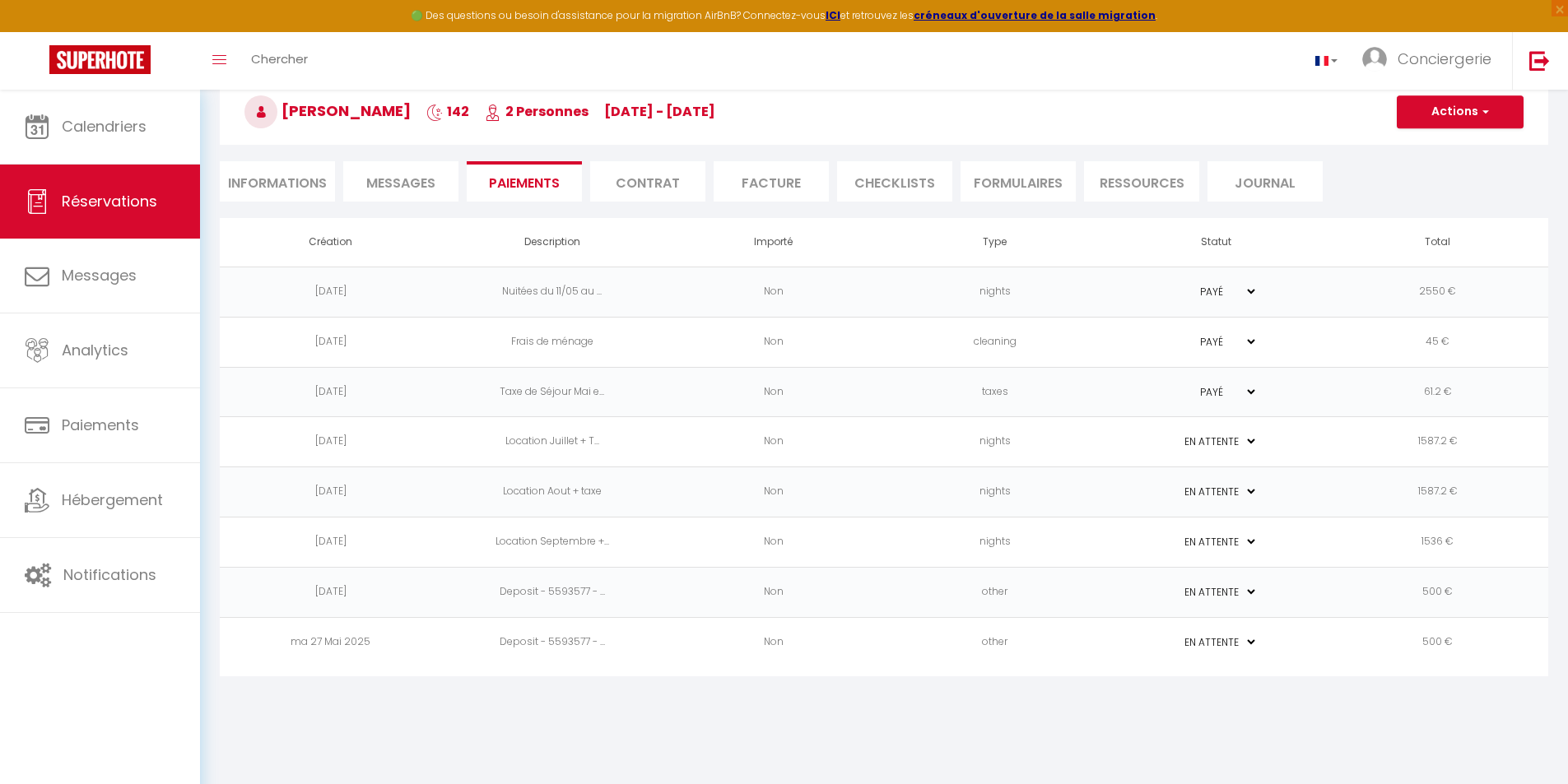
scroll to position [90, 0]
click at [740, 184] on li "Facture" at bounding box center [771, 178] width 115 height 40
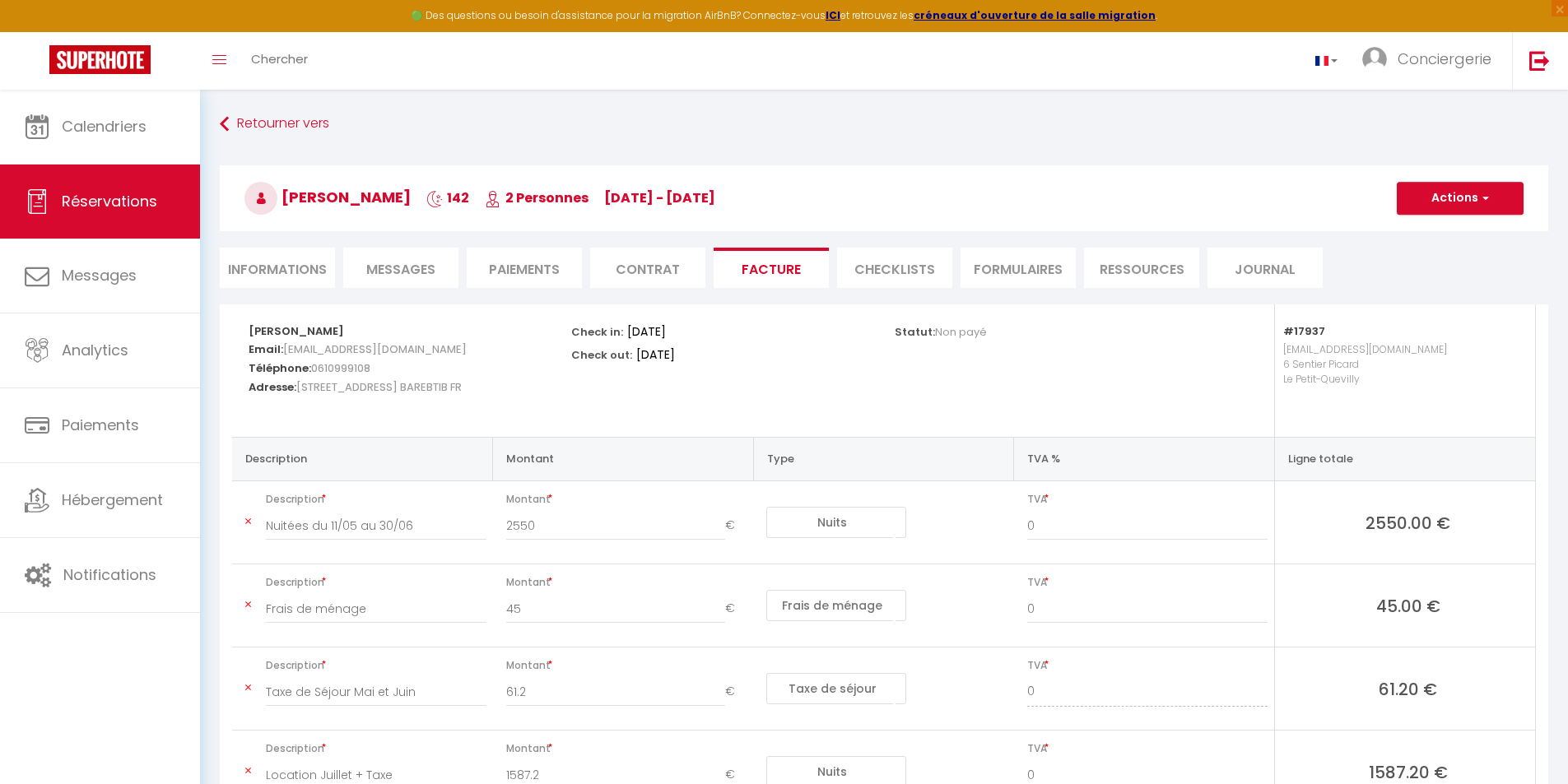
click at [1206, 348] on div "#17937 [EMAIL_ADDRESS][DOMAIN_NAME] 6 Sentier Picard Le Petit-Quevilly" at bounding box center [1367, 370] width 322 height 133
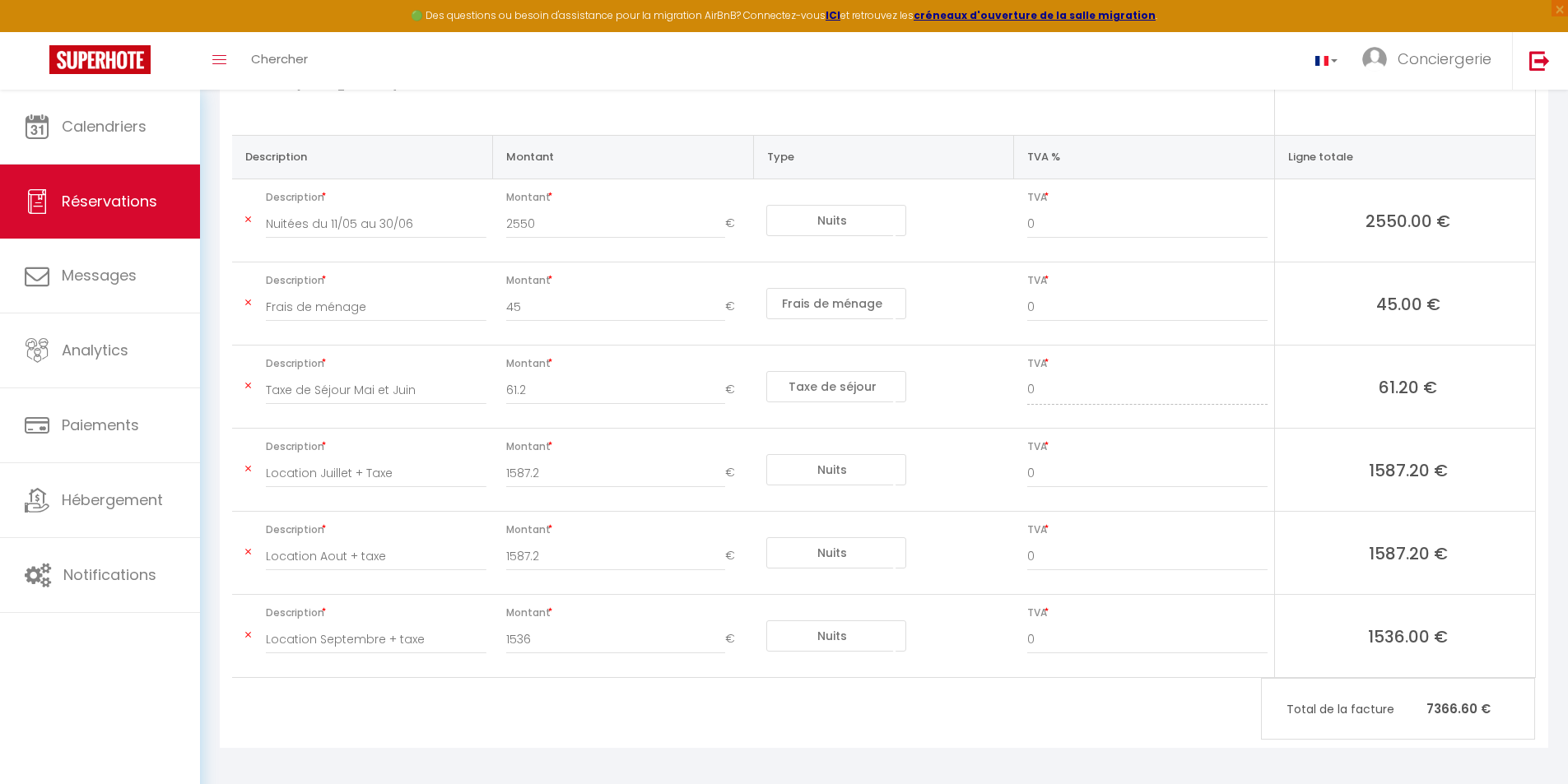
scroll to position [307, 0]
